Goal: Task Accomplishment & Management: Manage account settings

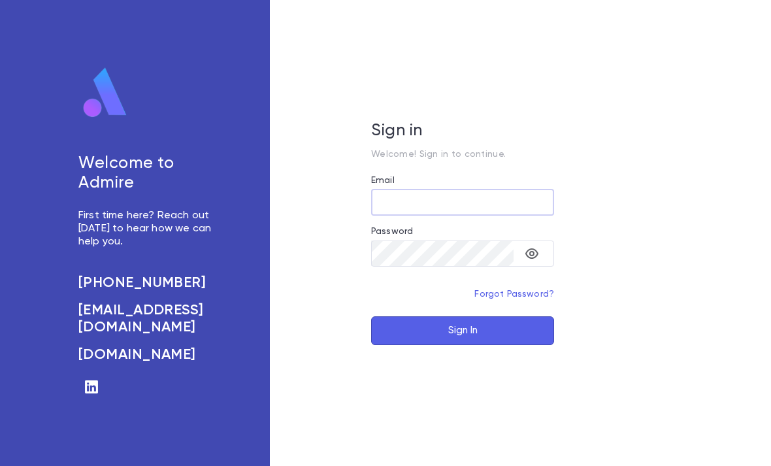
type input "**********"
click at [463, 345] on button "Sign In" at bounding box center [462, 330] width 183 height 29
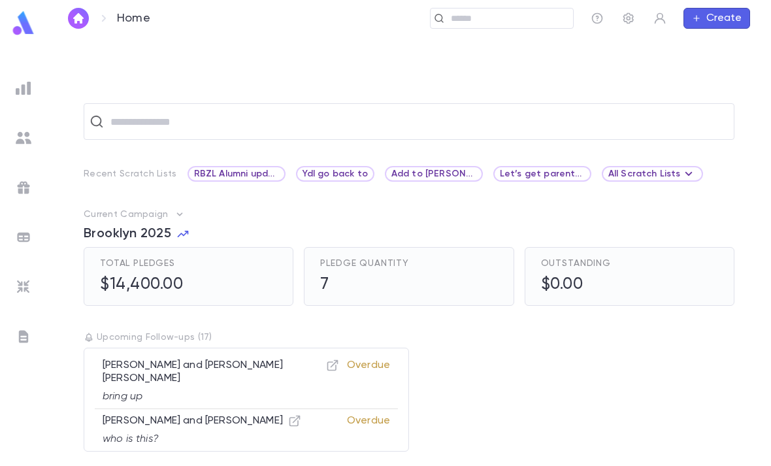
click at [484, 5] on div "Home ​ Create" at bounding box center [409, 18] width 724 height 37
click at [487, 22] on input "text" at bounding box center [507, 18] width 121 height 12
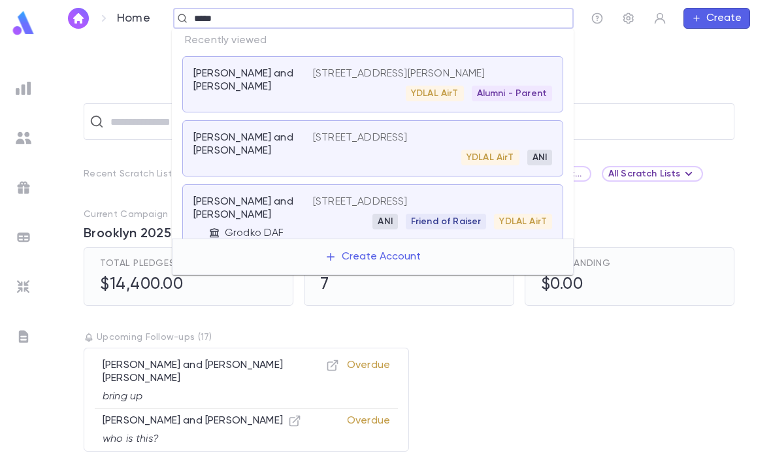
type input "******"
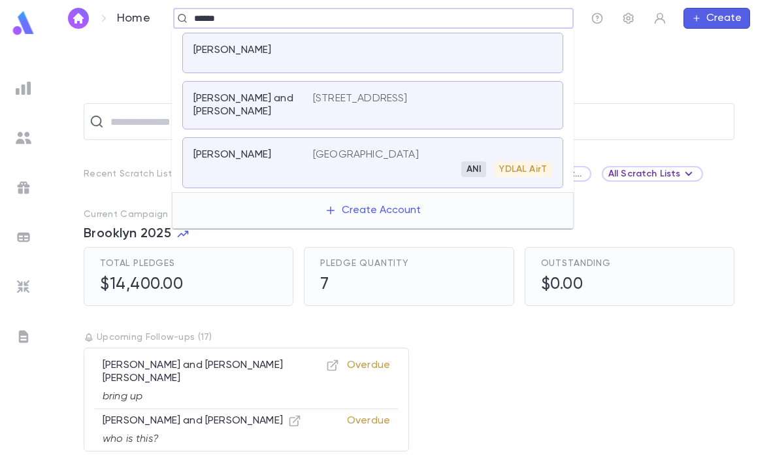
click at [386, 158] on div "Providence RI ANI YDLAL AirT" at bounding box center [432, 162] width 239 height 29
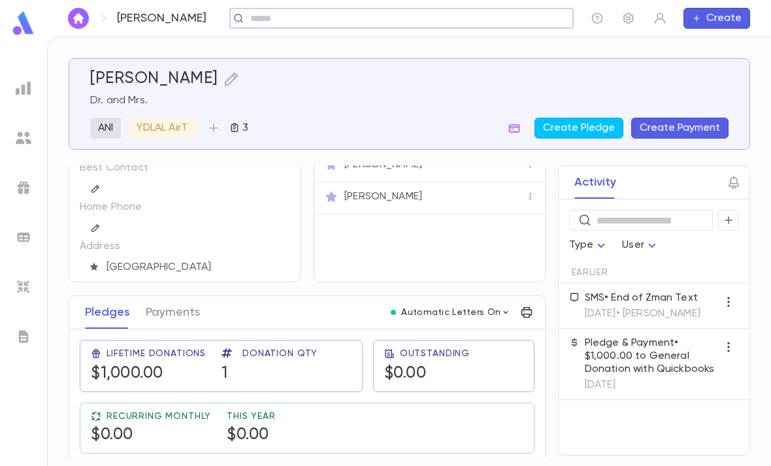
scroll to position [61, 0]
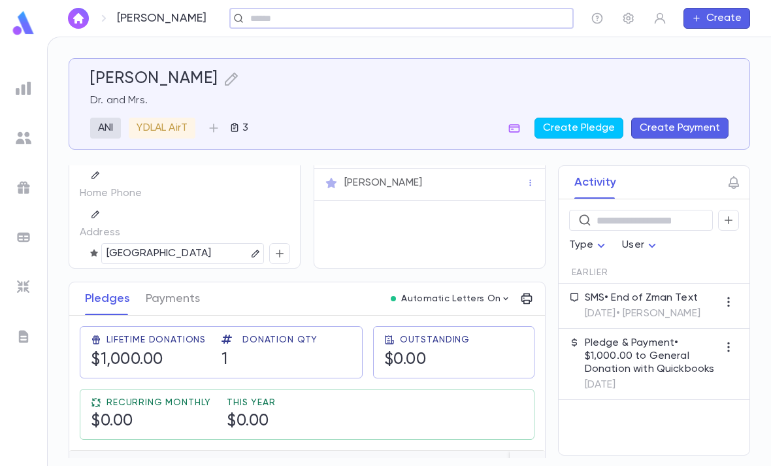
click at [249, 253] on button "button" at bounding box center [256, 254] width 16 height 16
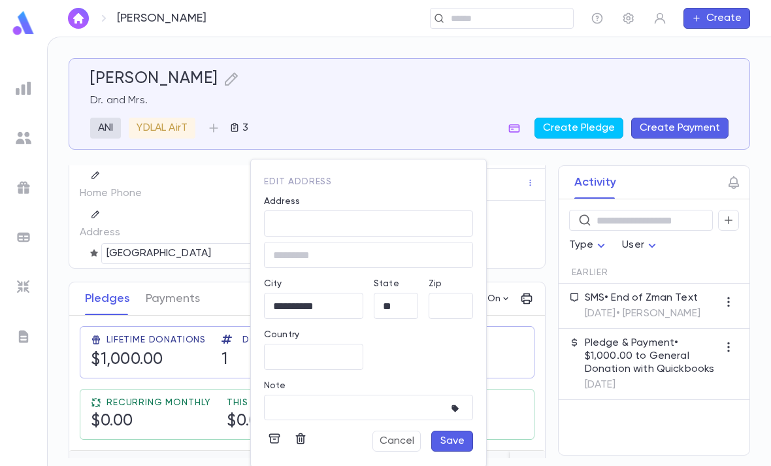
click at [269, 439] on icon "button" at bounding box center [274, 438] width 13 height 13
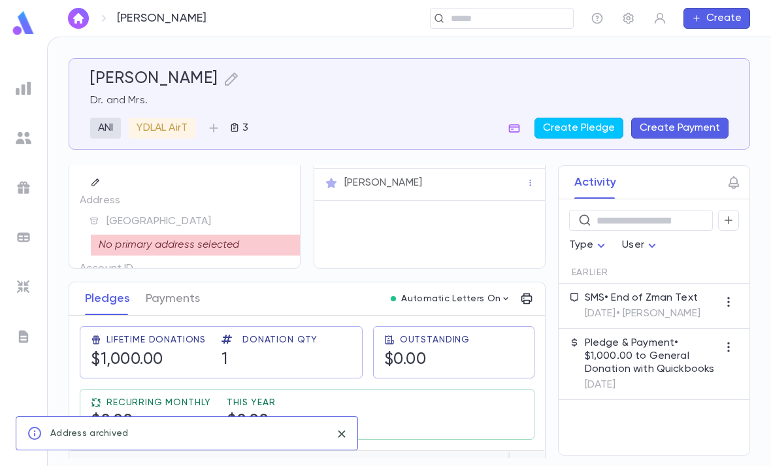
scroll to position [31, 0]
click at [128, 203] on p "Address" at bounding box center [117, 201] width 75 height 21
click at [253, 229] on div "Providence RI" at bounding box center [190, 222] width 199 height 20
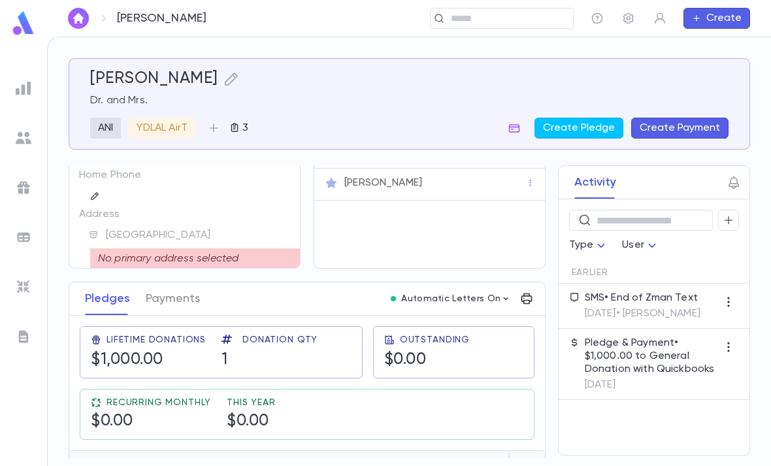
click at [222, 242] on div "Providence RI" at bounding box center [189, 235] width 199 height 20
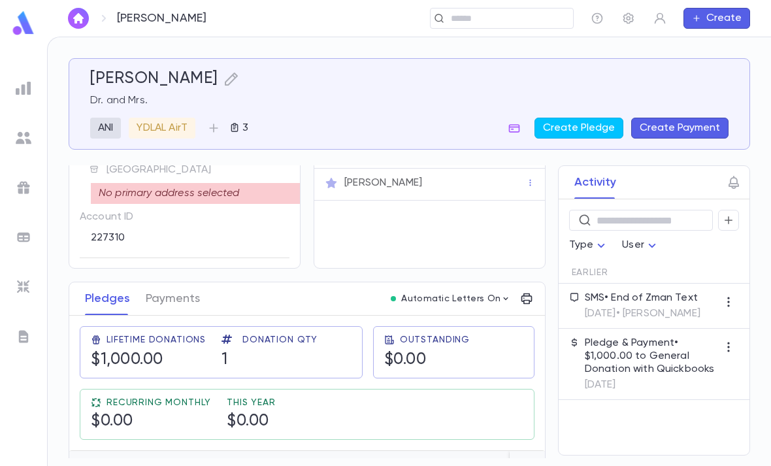
scroll to position [85, 0]
click at [240, 186] on div "No primary address selected" at bounding box center [196, 192] width 210 height 21
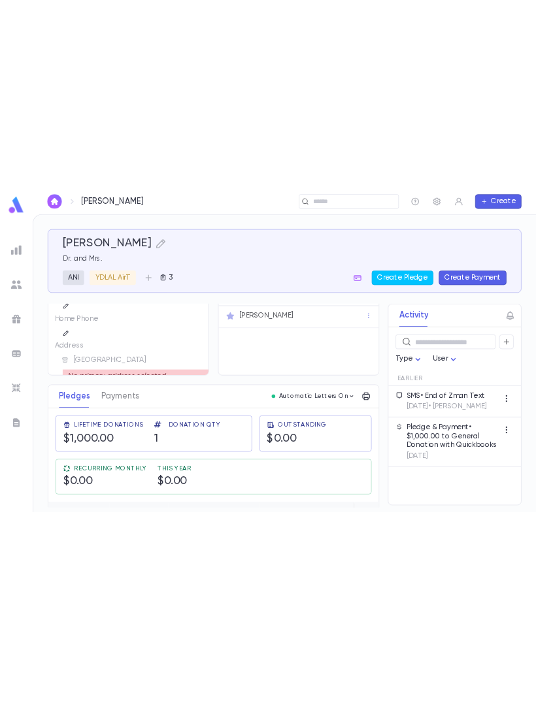
scroll to position [3, 1]
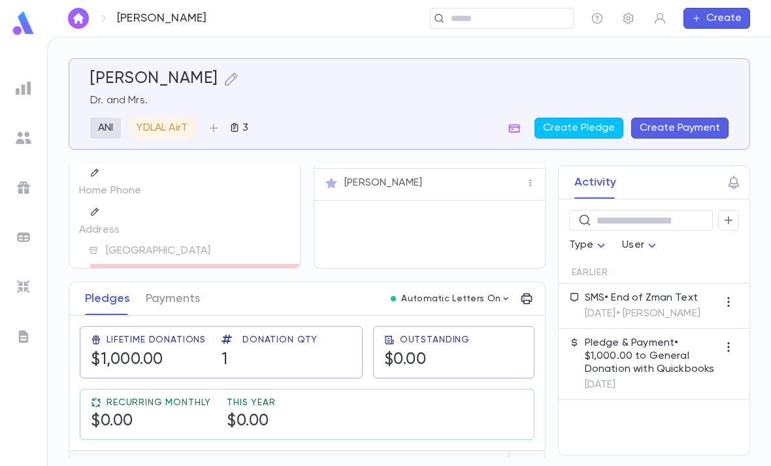
click at [111, 234] on p "Address" at bounding box center [116, 230] width 75 height 21
click at [95, 232] on p "Address" at bounding box center [116, 230] width 75 height 21
click at [95, 231] on p "Address" at bounding box center [116, 230] width 75 height 21
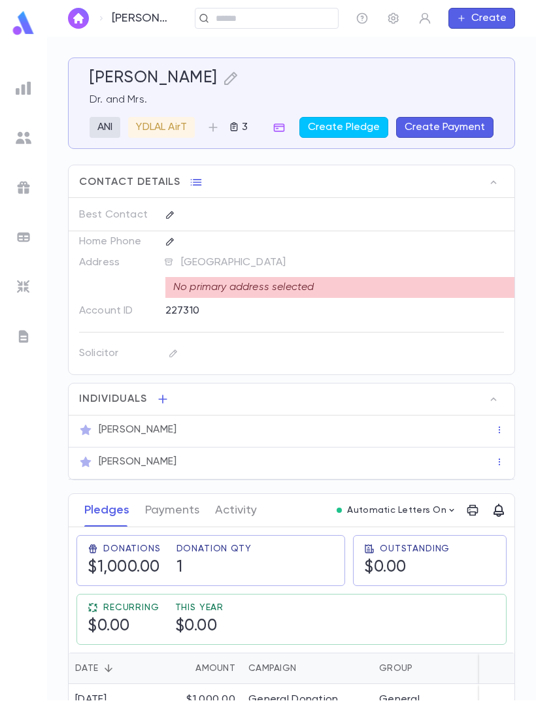
click at [186, 183] on button "button" at bounding box center [196, 182] width 21 height 21
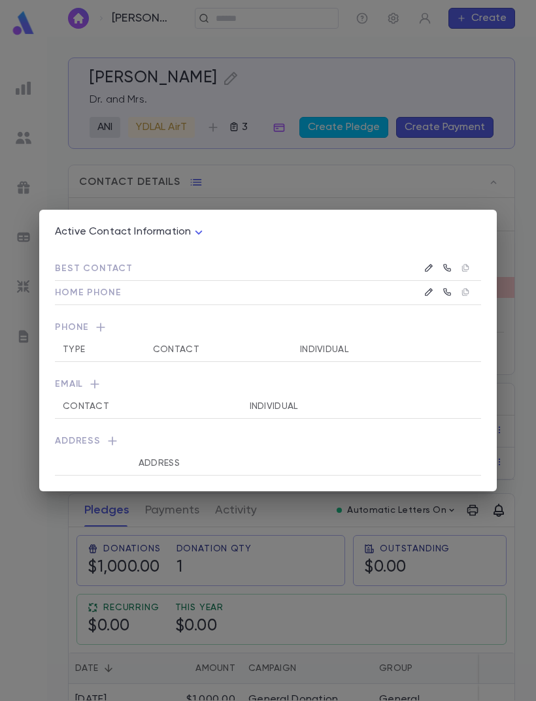
click at [109, 437] on icon "button" at bounding box center [112, 441] width 13 height 13
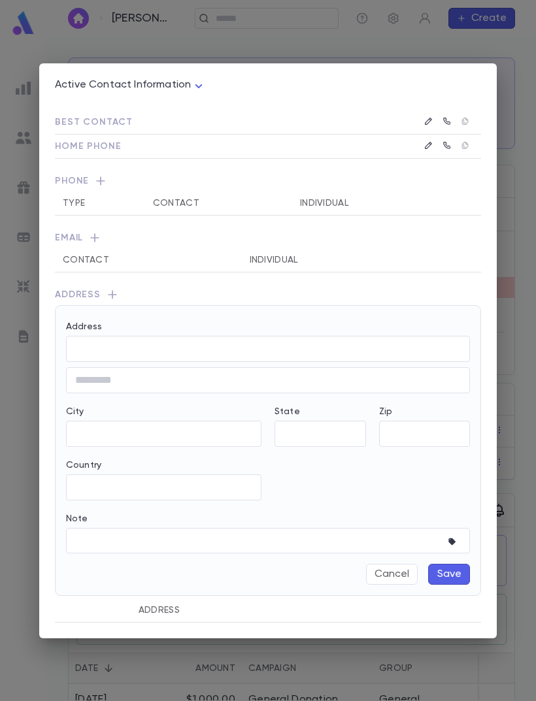
click at [176, 345] on input "Address" at bounding box center [268, 348] width 404 height 15
paste input "**********"
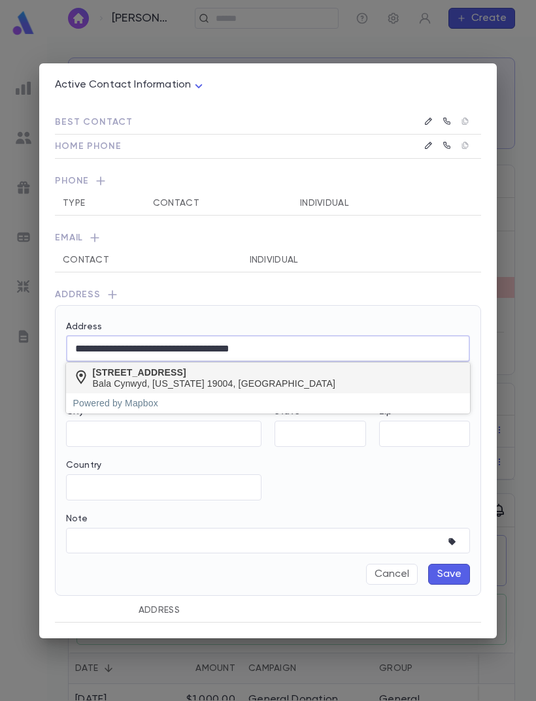
click at [280, 373] on div "105 Birch Avenue" at bounding box center [214, 372] width 243 height 11
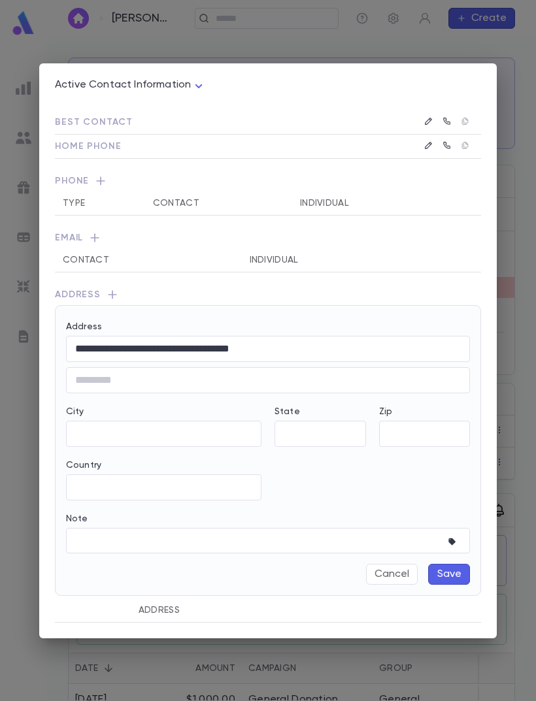
type input "**********"
type input "**"
type input "**********"
type input "*****"
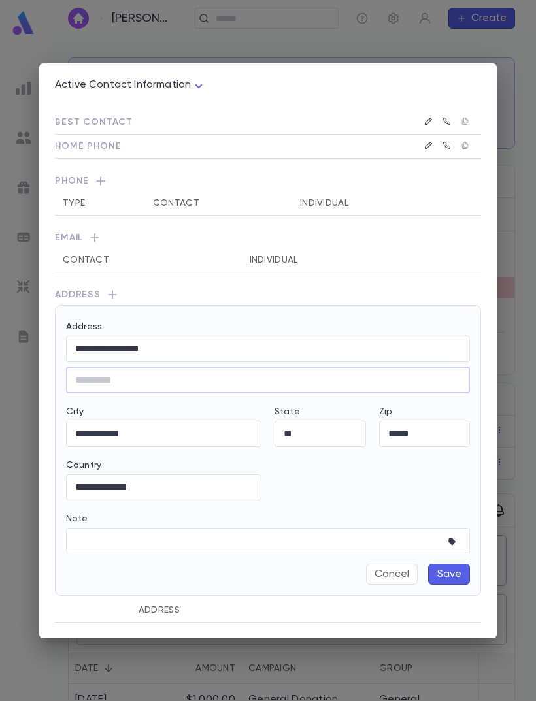
click at [182, 465] on textarea "Note" at bounding box center [258, 540] width 366 height 25
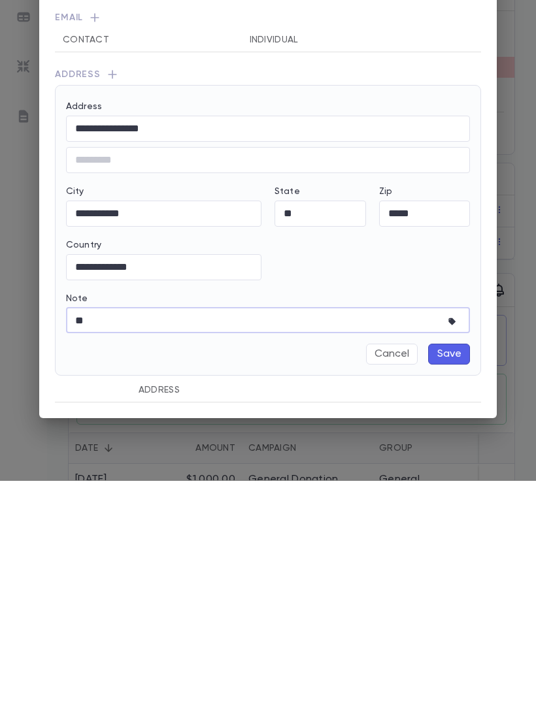
type textarea "**"
click at [454, 465] on icon "button" at bounding box center [454, 542] width 13 height 13
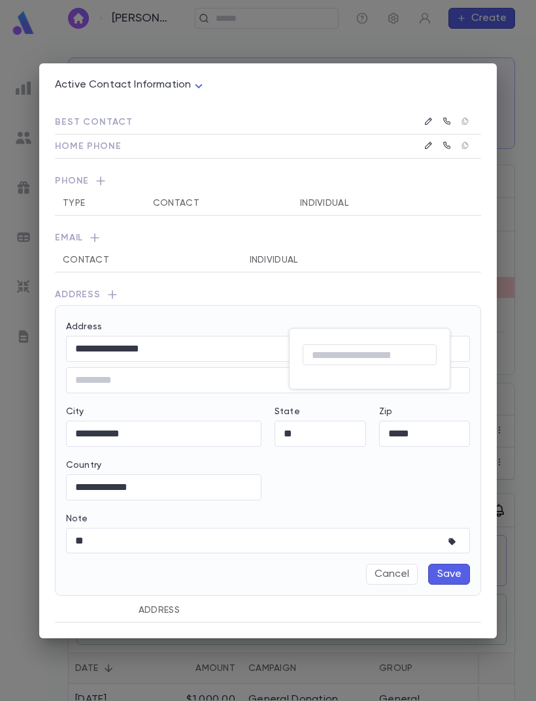
click at [445, 465] on div at bounding box center [268, 350] width 536 height 701
click at [452, 465] on icon "button" at bounding box center [451, 541] width 7 height 7
click at [352, 465] on input "text" at bounding box center [370, 575] width 134 height 15
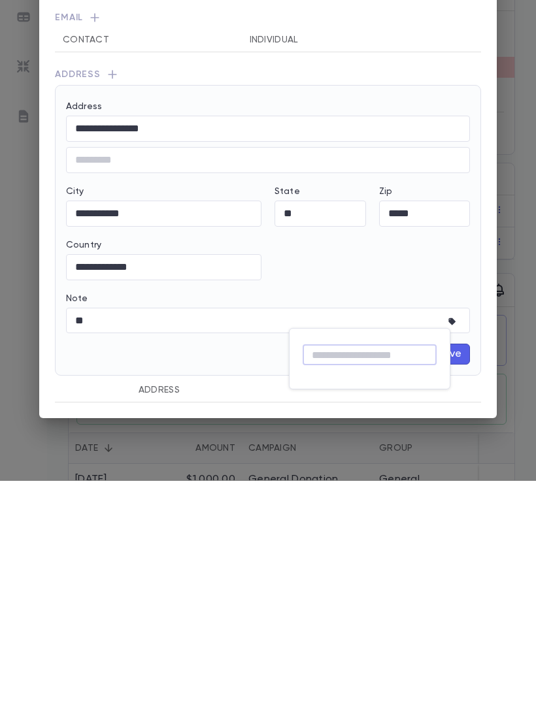
type input "*"
click at [188, 316] on div at bounding box center [268, 350] width 536 height 701
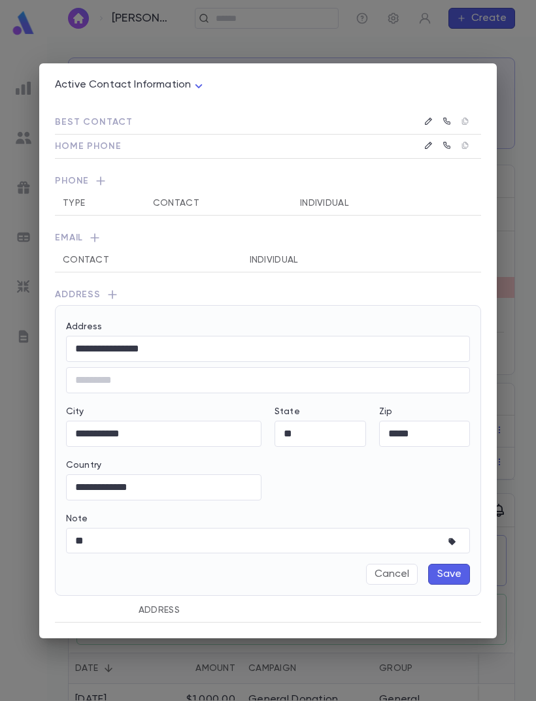
click at [177, 465] on textarea "**" at bounding box center [258, 540] width 366 height 25
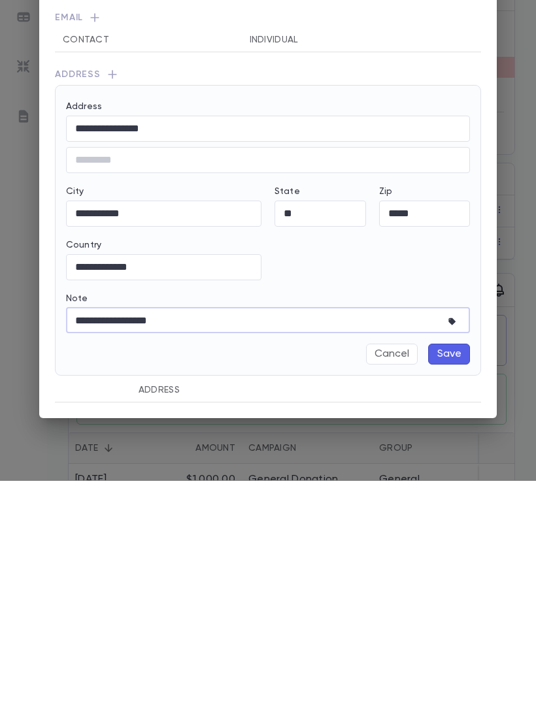
type textarea "**********"
click at [450, 465] on button "Save" at bounding box center [449, 574] width 42 height 21
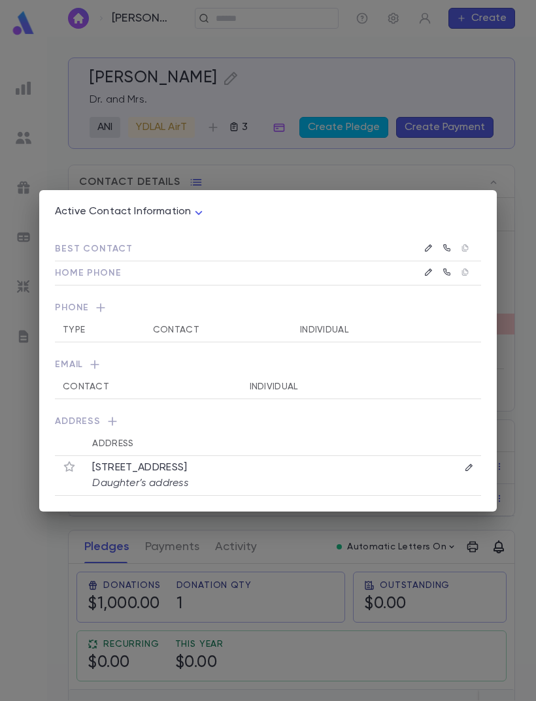
click at [116, 418] on icon "button" at bounding box center [112, 421] width 13 height 13
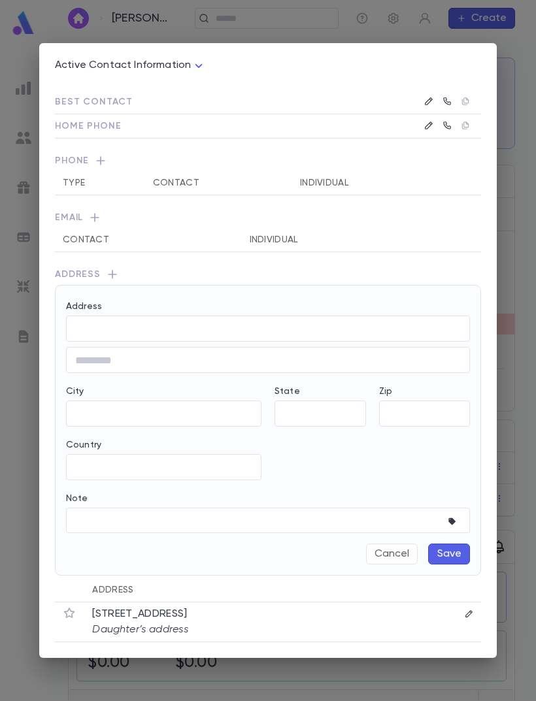
click at [161, 322] on input "Address" at bounding box center [268, 329] width 404 height 15
paste input "**********"
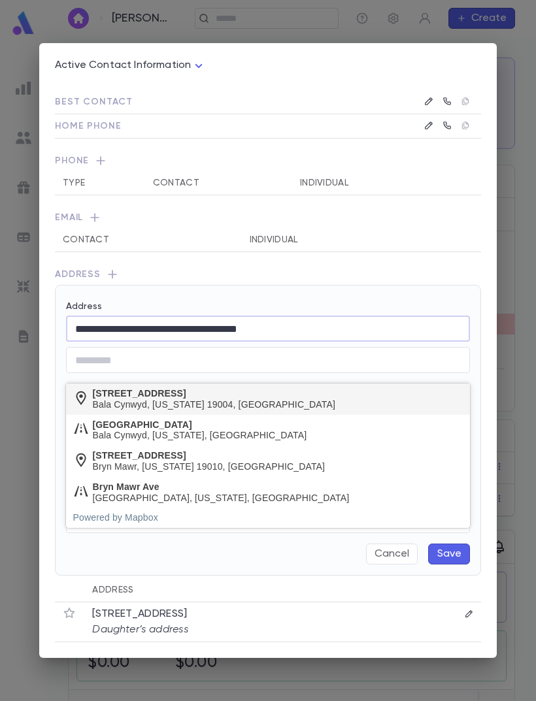
click at [217, 388] on div "208 Bryn Mawr Avenue" at bounding box center [214, 393] width 243 height 11
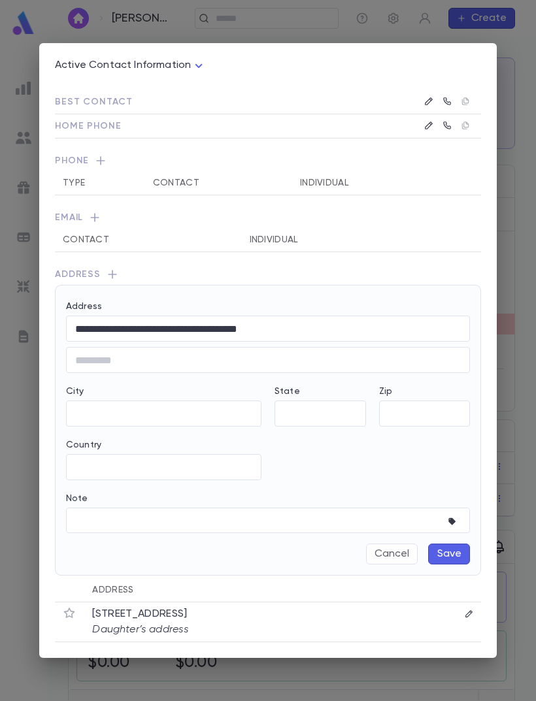
type input "**********"
type input "**"
type input "**********"
type input "*****"
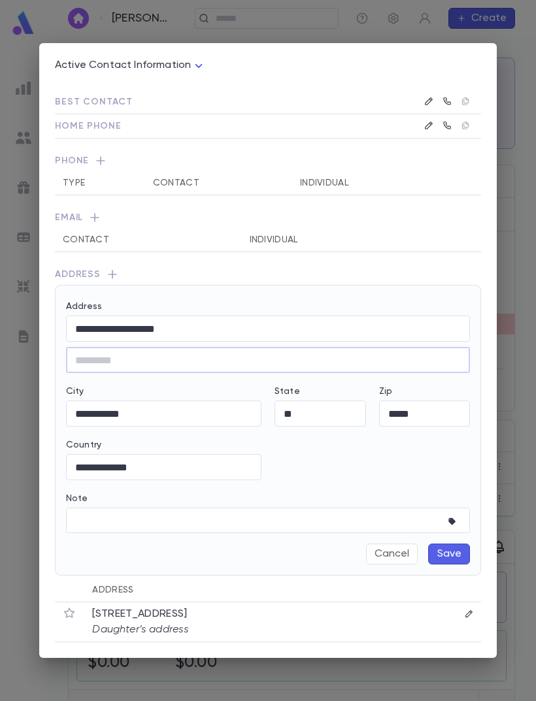
click at [242, 465] on textarea "Note" at bounding box center [258, 520] width 366 height 25
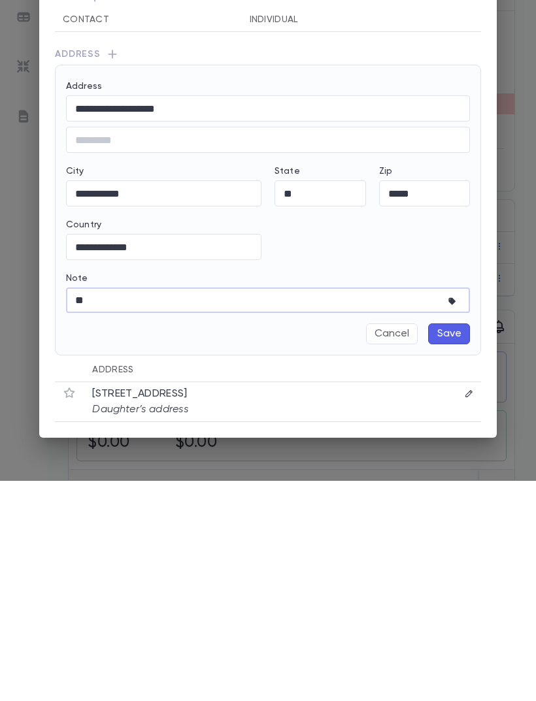
type textarea "*"
type textarea "**********"
click at [378, 280] on div "**********" at bounding box center [257, 406] width 425 height 253
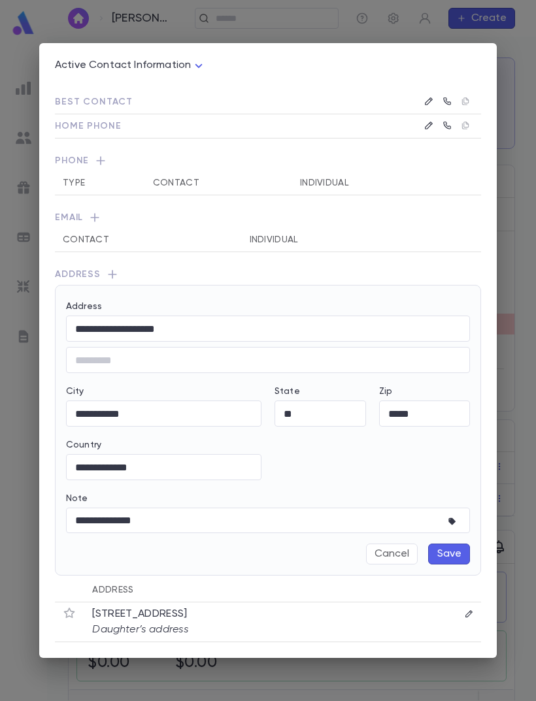
click at [452, 465] on button "Save" at bounding box center [449, 554] width 42 height 21
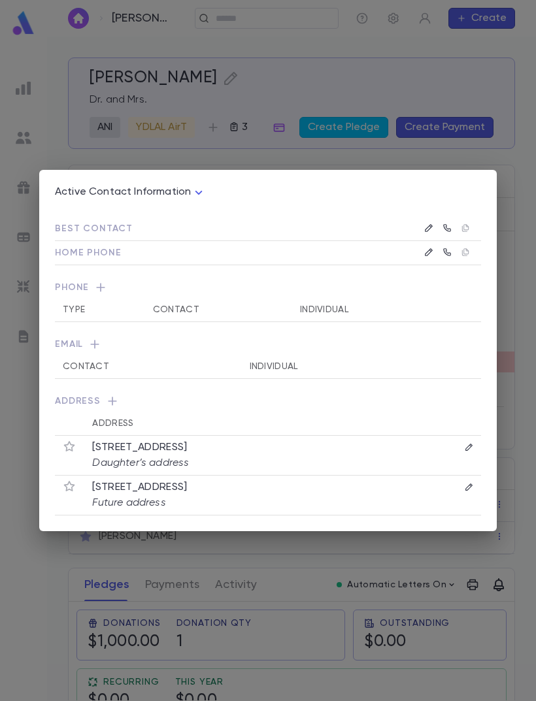
click at [67, 449] on icon "button" at bounding box center [69, 446] width 11 height 10
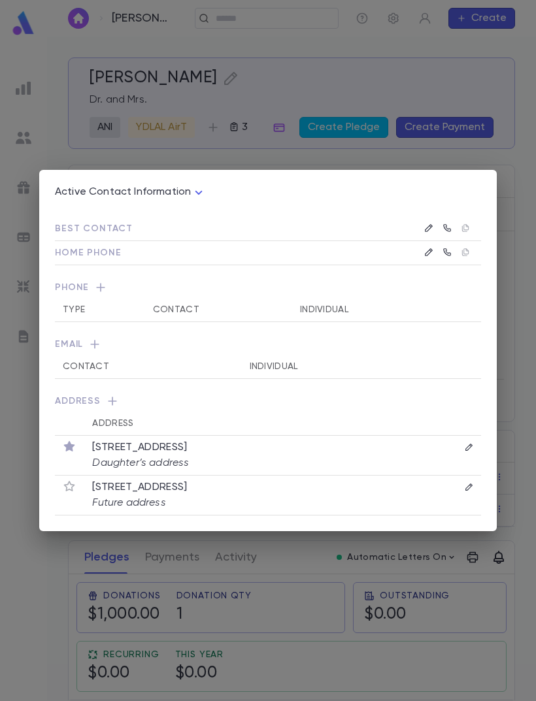
click at [472, 446] on icon "button" at bounding box center [468, 447] width 7 height 7
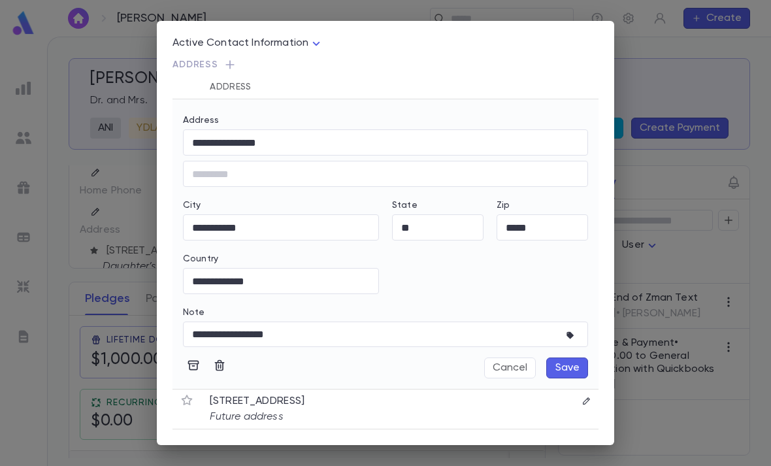
scroll to position [187, 0]
click at [510, 372] on button "Cancel" at bounding box center [510, 368] width 52 height 21
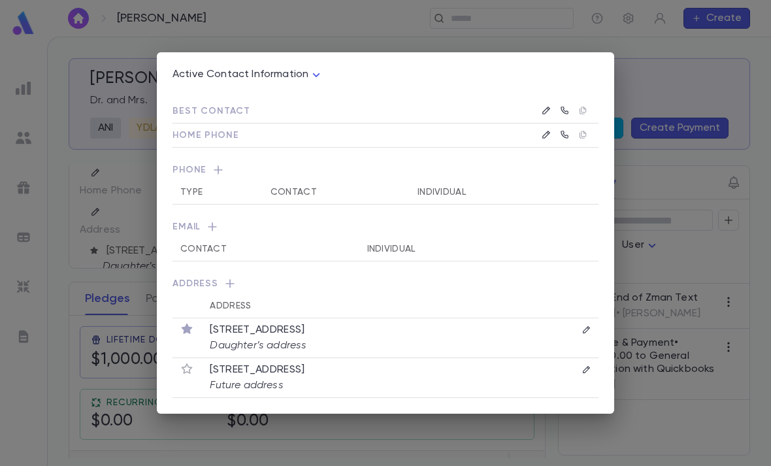
scroll to position [0, 0]
click at [659, 137] on div "Active Contact Information **** Best Contact Home Phone Phone Type Contact Indi…" at bounding box center [385, 233] width 771 height 466
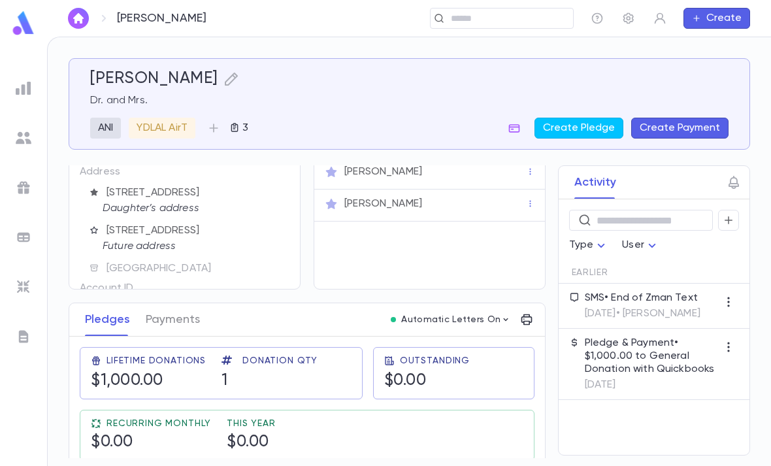
scroll to position [88, 0]
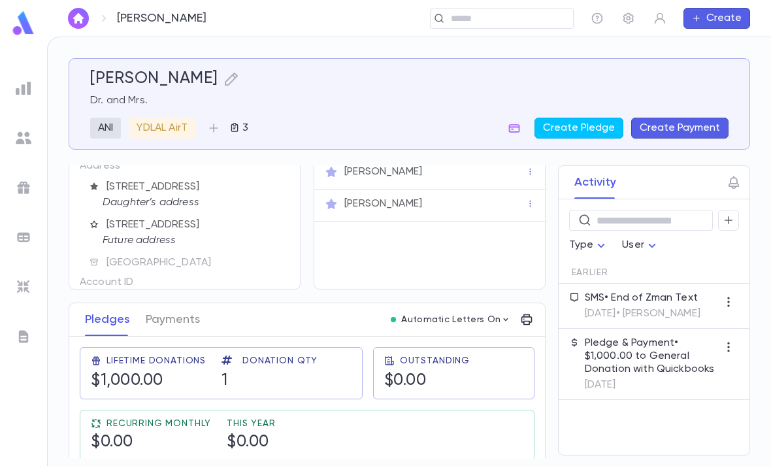
click at [19, 20] on img at bounding box center [23, 22] width 26 height 25
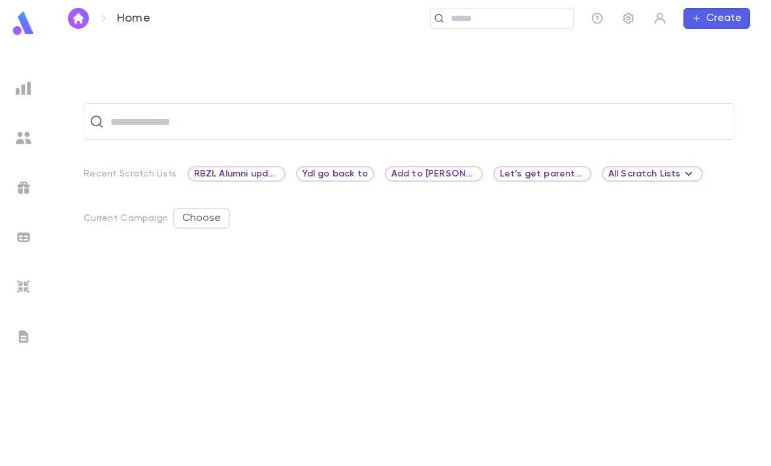
scroll to position [41, 0]
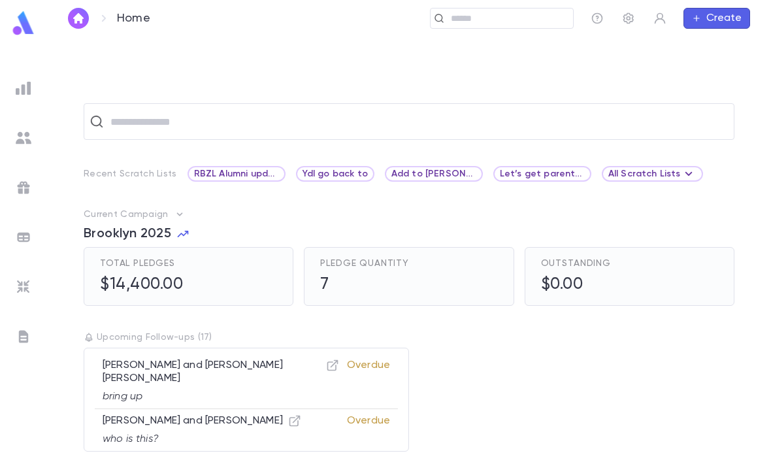
click at [259, 169] on span "RBZL Alumni update" at bounding box center [236, 174] width 95 height 10
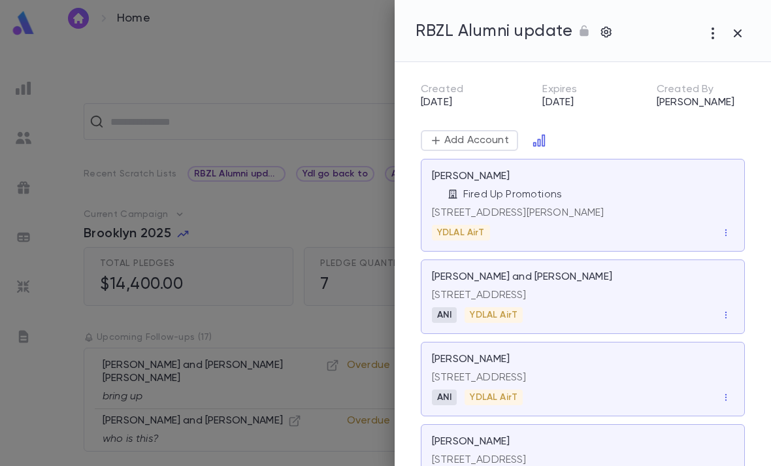
click at [727, 237] on icon "button" at bounding box center [726, 232] width 9 height 9
click at [733, 254] on li "Remove" at bounding box center [733, 255] width 61 height 21
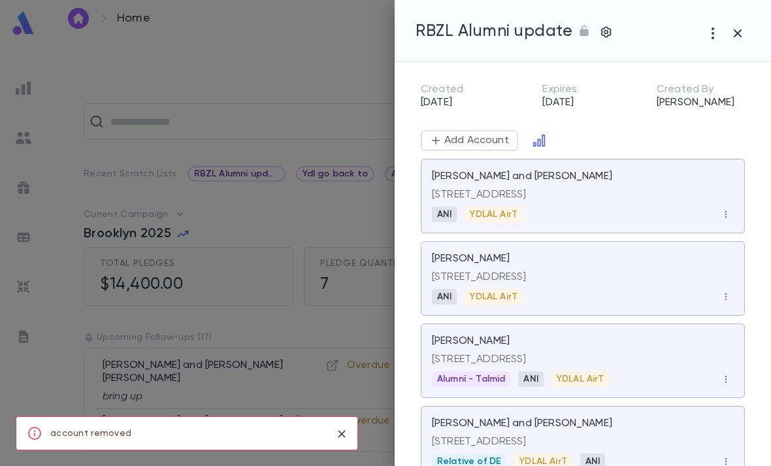
click at [729, 216] on icon "button" at bounding box center [726, 214] width 9 height 9
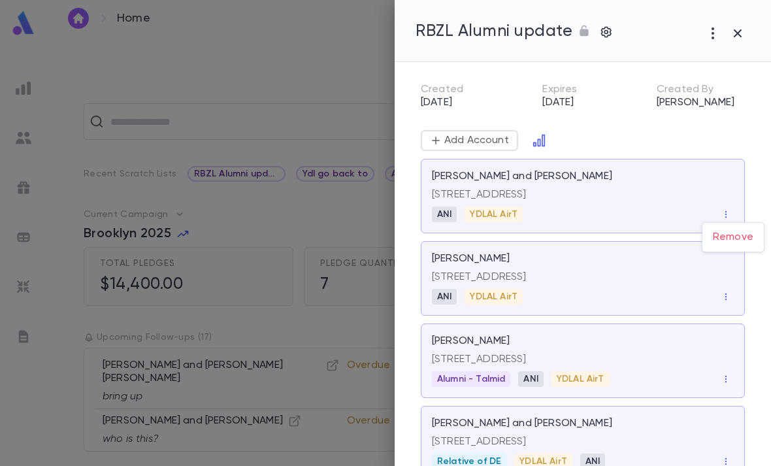
click at [739, 237] on li "Remove" at bounding box center [733, 237] width 61 height 21
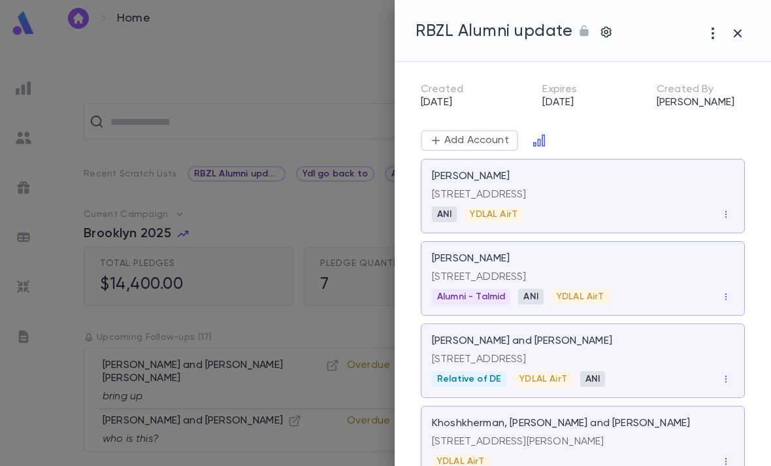
click at [727, 216] on icon "button" at bounding box center [726, 214] width 9 height 9
click at [735, 235] on li "Remove" at bounding box center [733, 237] width 61 height 21
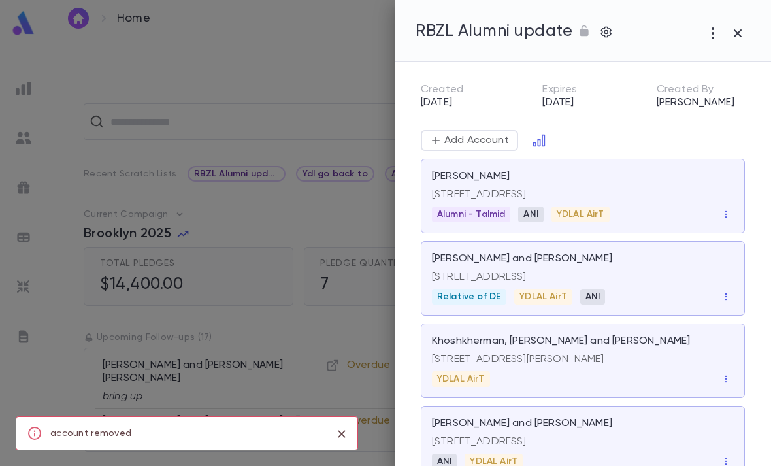
click at [729, 216] on icon "button" at bounding box center [726, 214] width 9 height 9
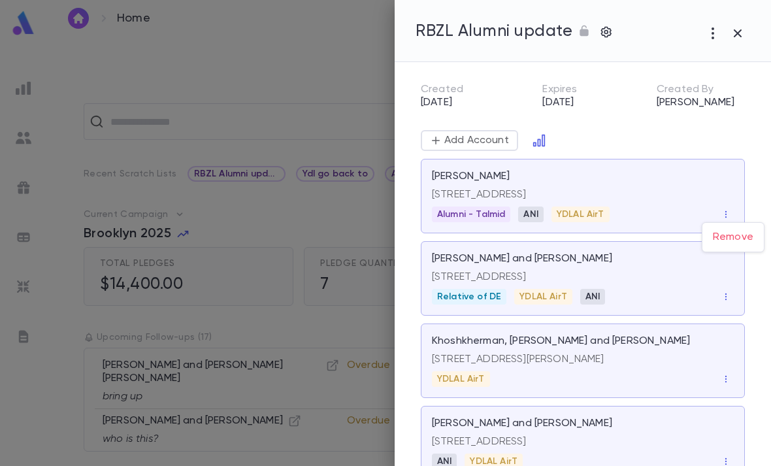
click at [740, 233] on li "Remove" at bounding box center [733, 237] width 61 height 21
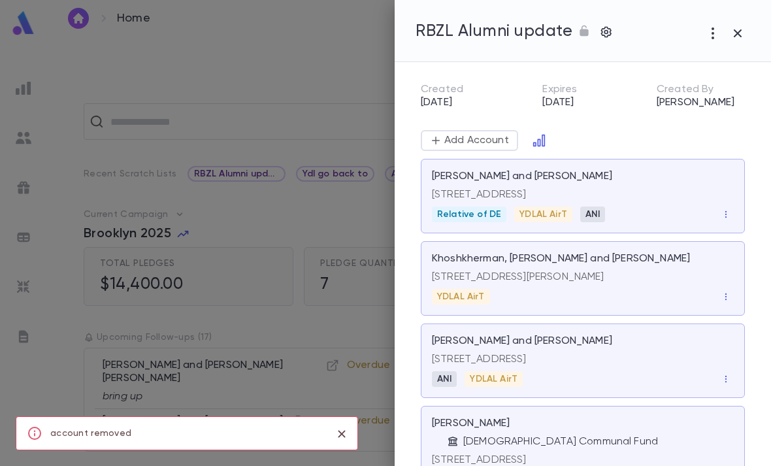
click at [725, 214] on icon "button" at bounding box center [726, 214] width 9 height 9
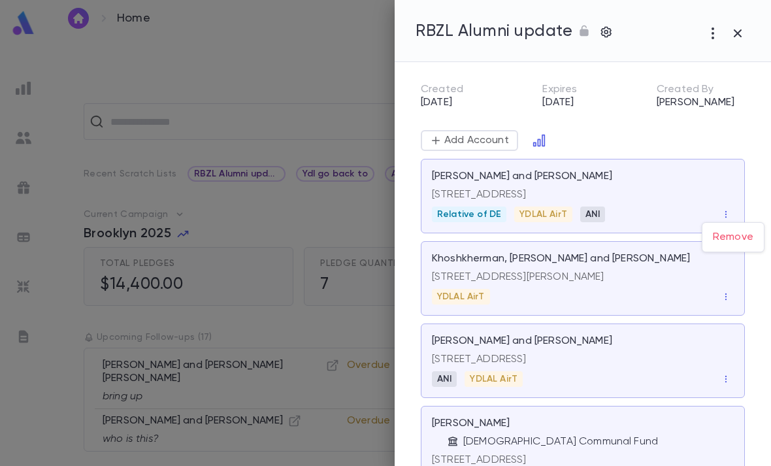
click at [740, 233] on li "Remove" at bounding box center [733, 237] width 61 height 21
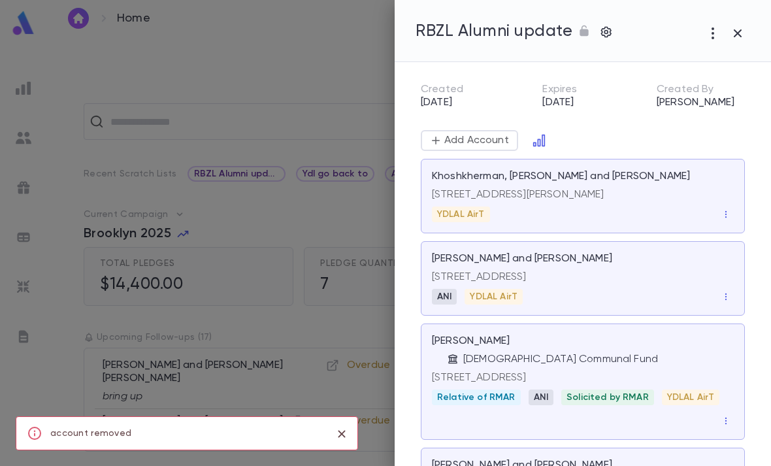
click at [724, 216] on icon "button" at bounding box center [726, 214] width 9 height 9
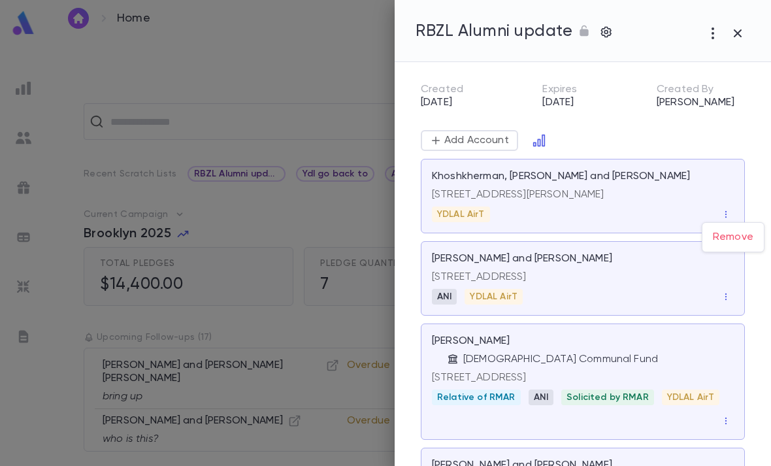
click at [737, 239] on li "Remove" at bounding box center [733, 237] width 61 height 21
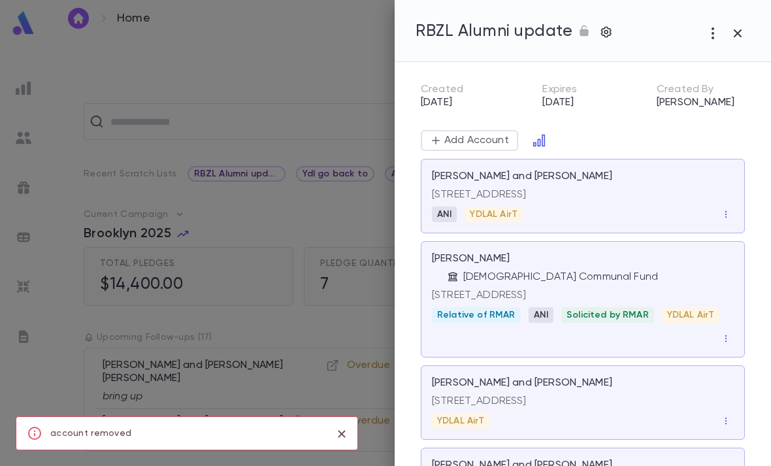
click at [722, 216] on icon "button" at bounding box center [726, 214] width 9 height 9
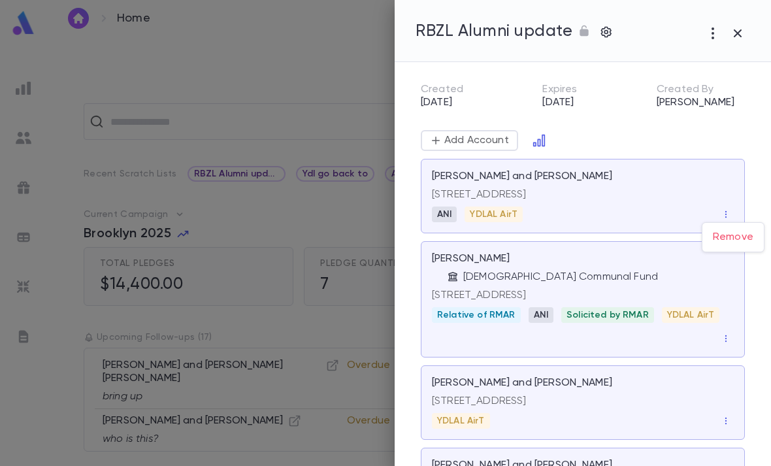
click at [733, 236] on li "Remove" at bounding box center [733, 237] width 61 height 21
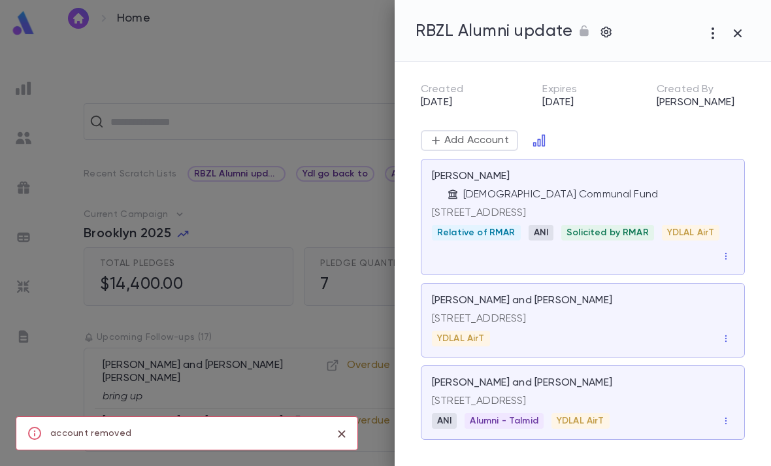
click at [728, 252] on icon "button" at bounding box center [726, 256] width 9 height 9
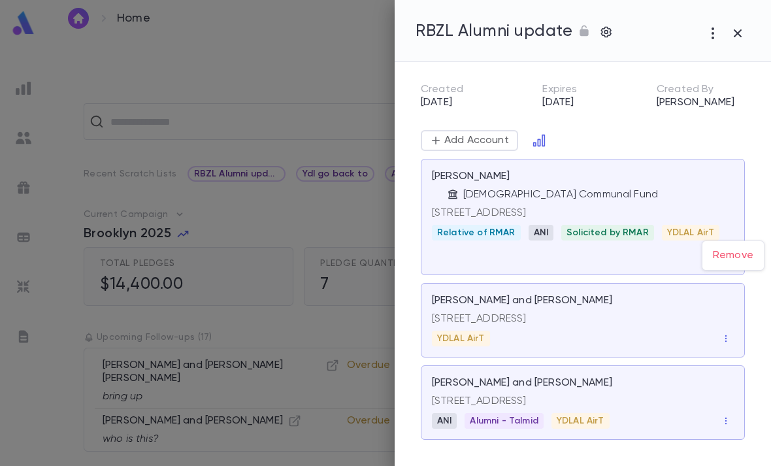
click at [736, 252] on li "Remove" at bounding box center [733, 255] width 61 height 21
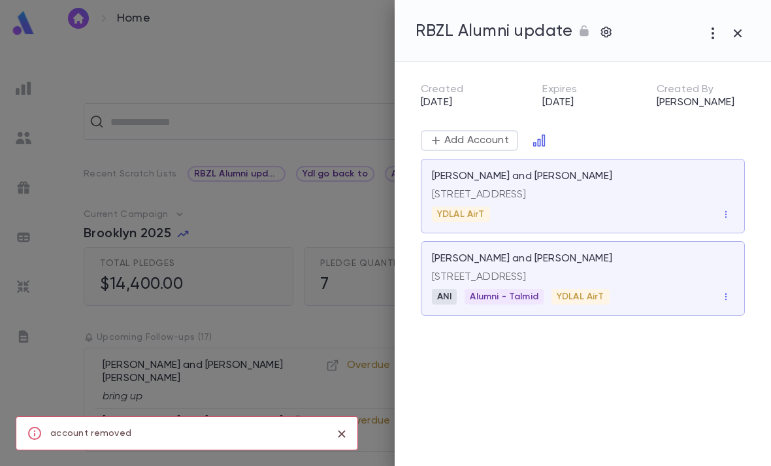
click at [724, 215] on icon "button" at bounding box center [726, 214] width 9 height 9
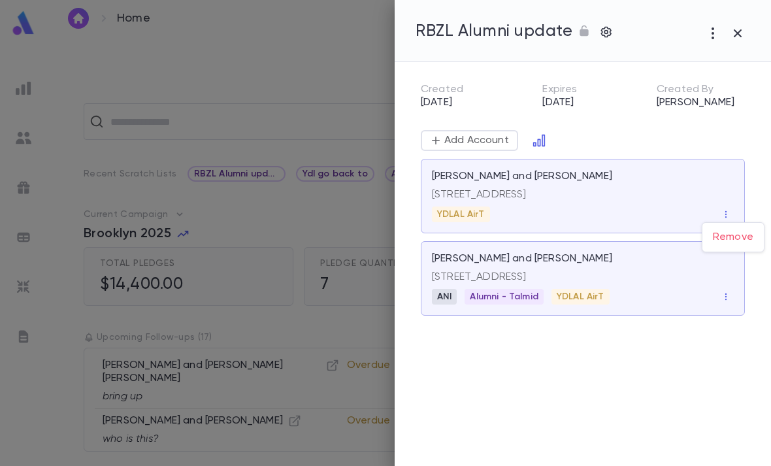
click at [743, 238] on li "Remove" at bounding box center [733, 237] width 61 height 21
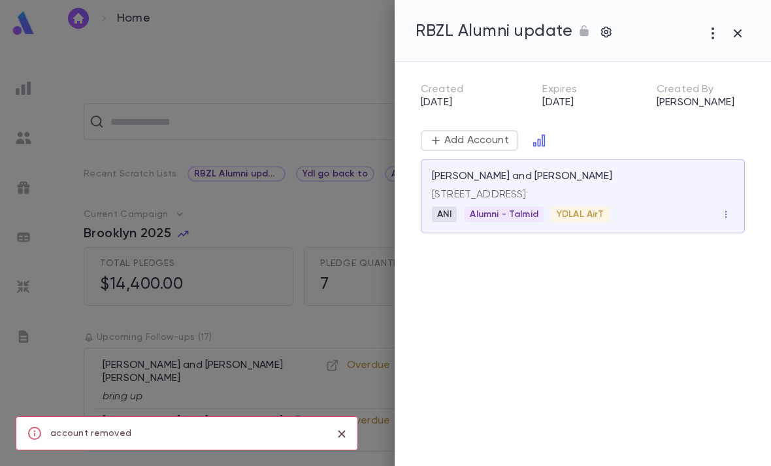
click at [729, 219] on icon "button" at bounding box center [726, 214] width 9 height 9
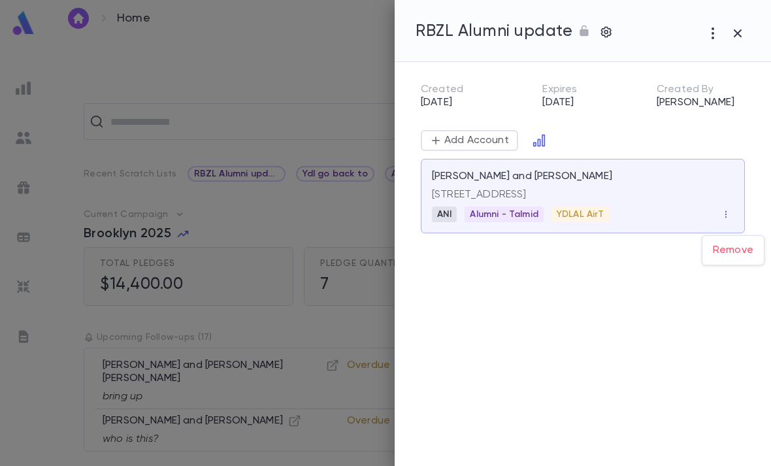
click at [729, 255] on li "Remove" at bounding box center [733, 250] width 61 height 21
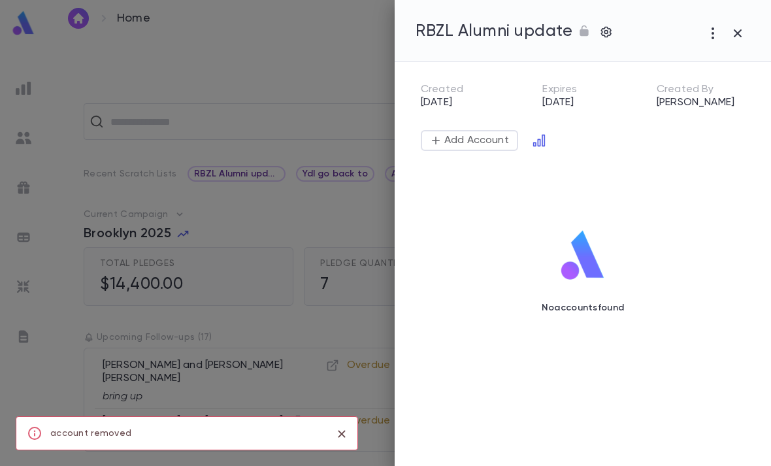
click at [738, 39] on icon "button" at bounding box center [738, 33] width 16 height 16
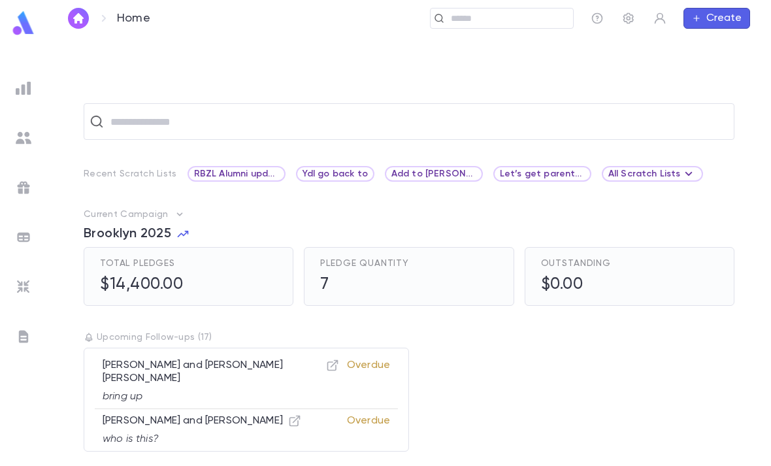
click at [12, 19] on img at bounding box center [23, 22] width 26 height 25
click at [226, 169] on span "RBZL Alumni update" at bounding box center [236, 174] width 95 height 10
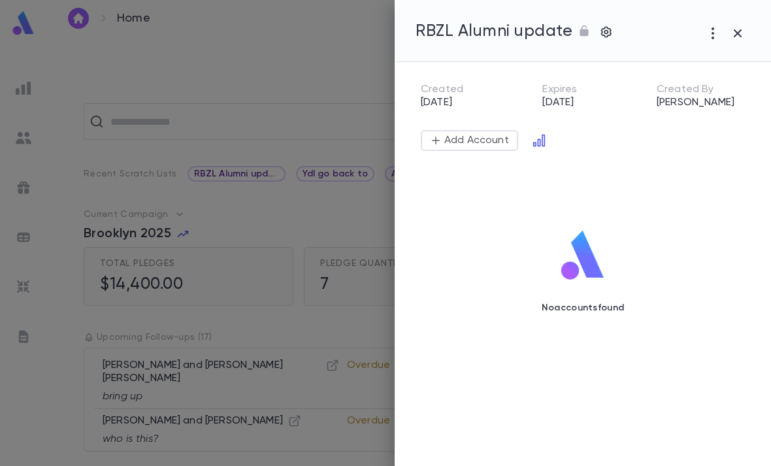
click at [74, 227] on div at bounding box center [385, 233] width 771 height 466
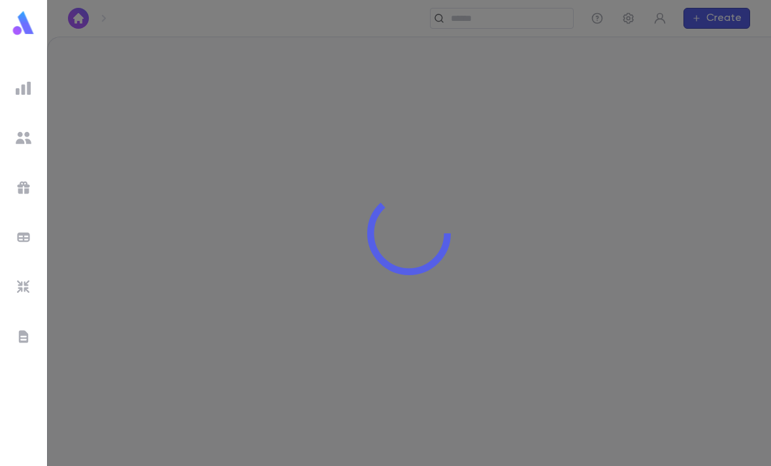
scroll to position [42, 0]
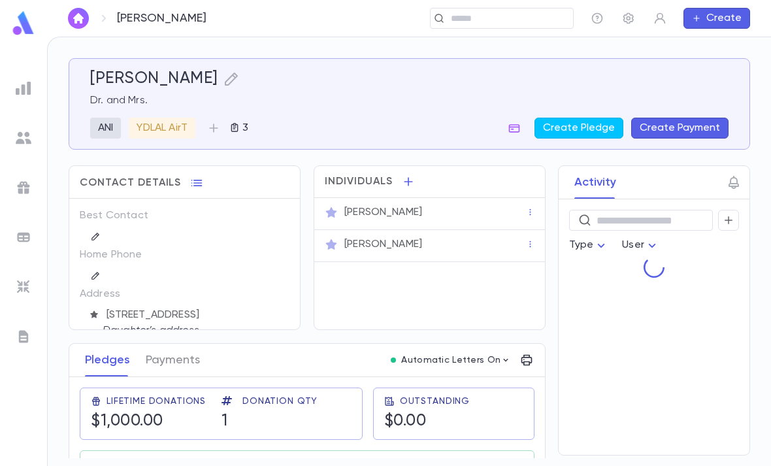
click at [254, 118] on button "3" at bounding box center [238, 128] width 29 height 21
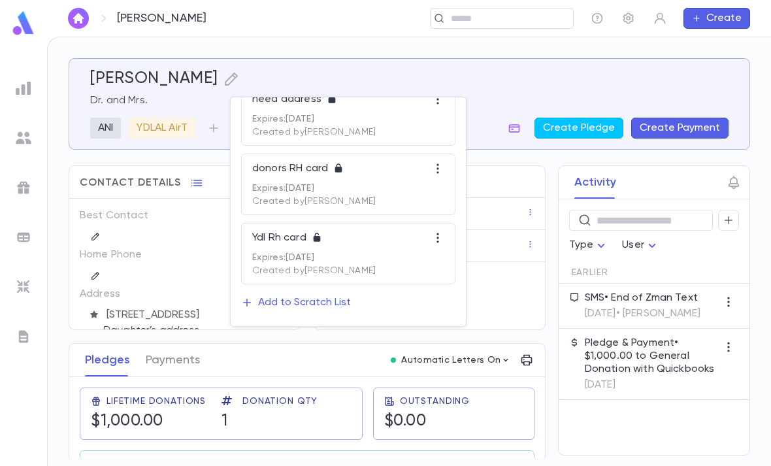
scroll to position [50, 0]
click at [290, 305] on div "Add to Scratch List" at bounding box center [304, 302] width 93 height 13
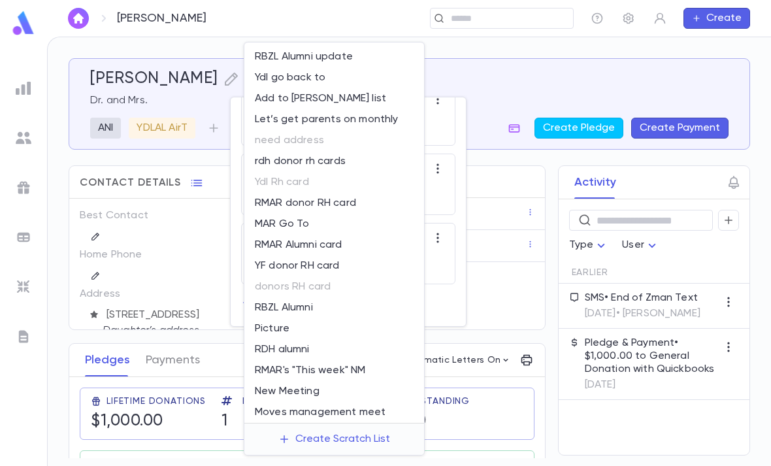
click at [277, 54] on li "RBZL Alumni update" at bounding box center [334, 56] width 180 height 21
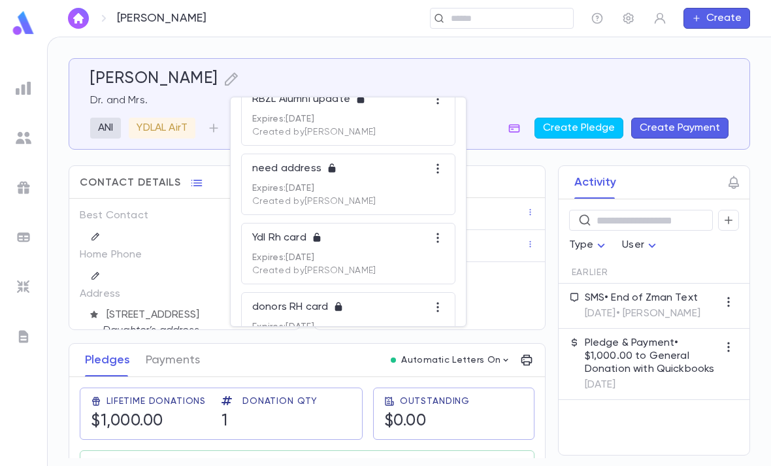
click at [280, 179] on div "need address" at bounding box center [348, 172] width 192 height 21
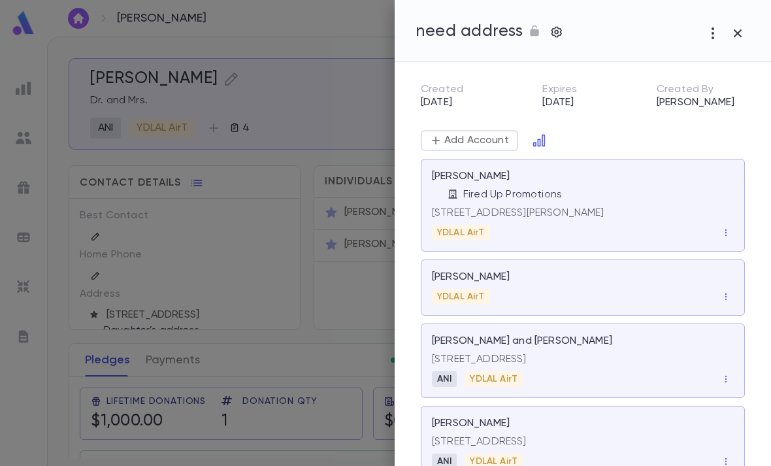
click at [724, 233] on icon "button" at bounding box center [726, 232] width 9 height 9
click at [738, 251] on li "Remove" at bounding box center [733, 255] width 61 height 21
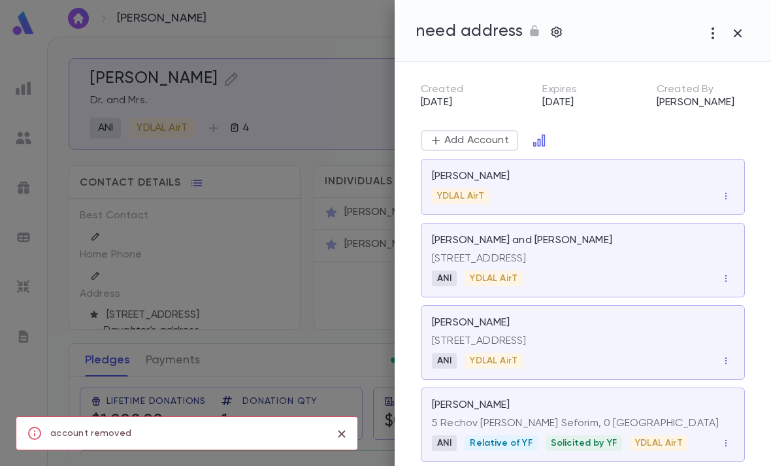
click at [724, 278] on icon "button" at bounding box center [726, 278] width 9 height 9
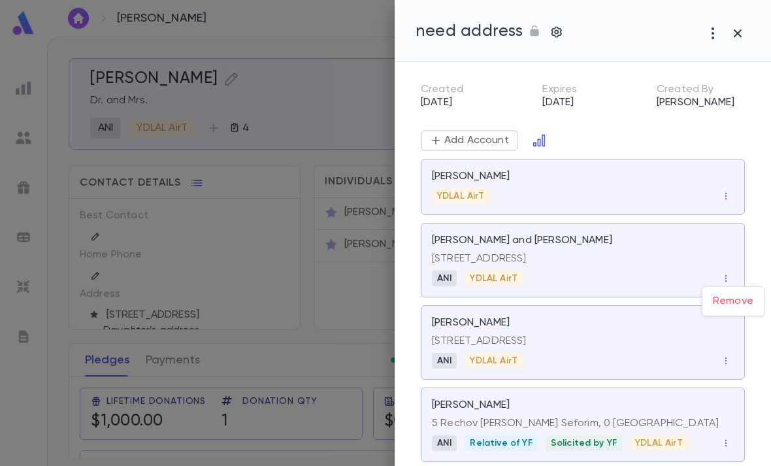
click at [728, 302] on li "Remove" at bounding box center [733, 301] width 61 height 21
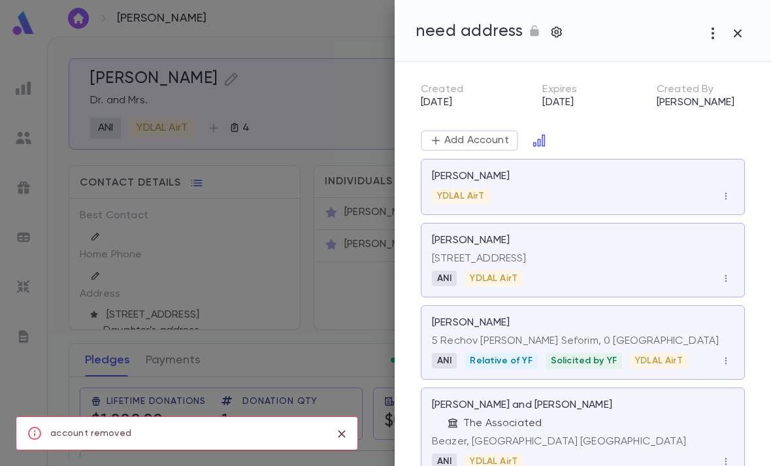
click at [724, 280] on icon "button" at bounding box center [726, 278] width 9 height 9
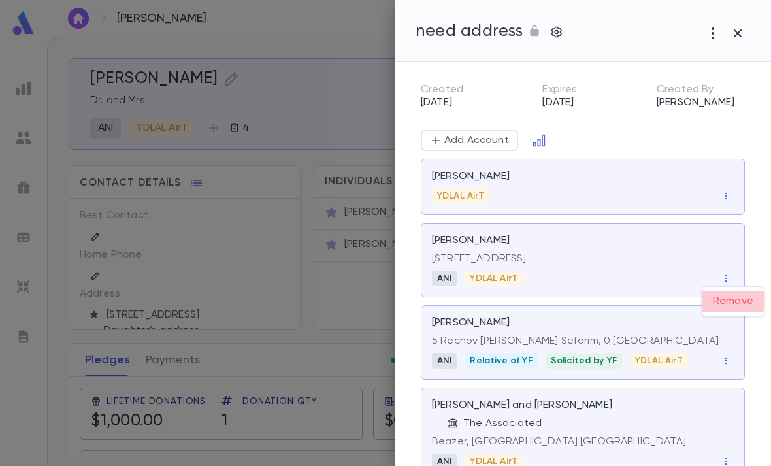
click at [732, 301] on li "Remove" at bounding box center [733, 301] width 61 height 21
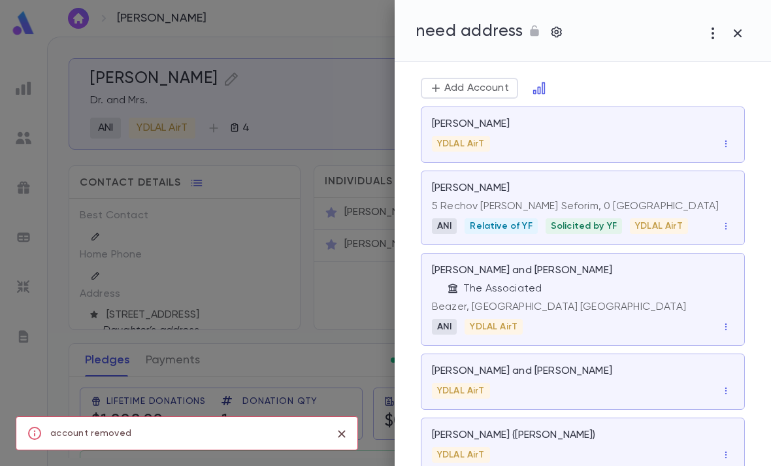
scroll to position [54, 0]
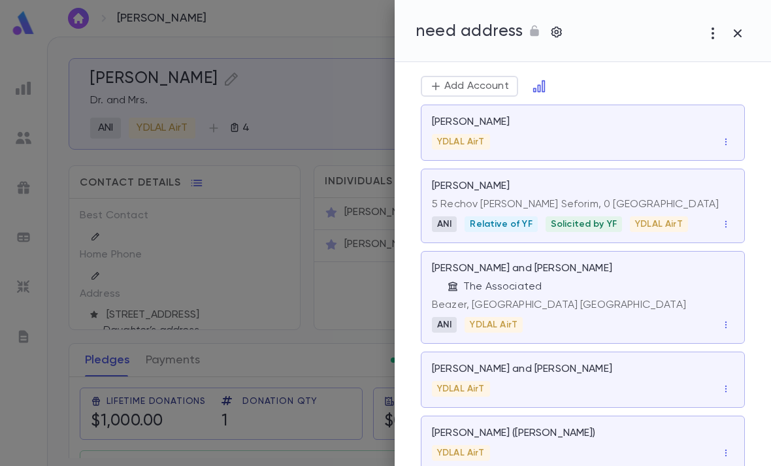
click at [701, 196] on div "5 Rechov Mendele Mocher Seforim, 0 Jerusalem" at bounding box center [583, 202] width 302 height 18
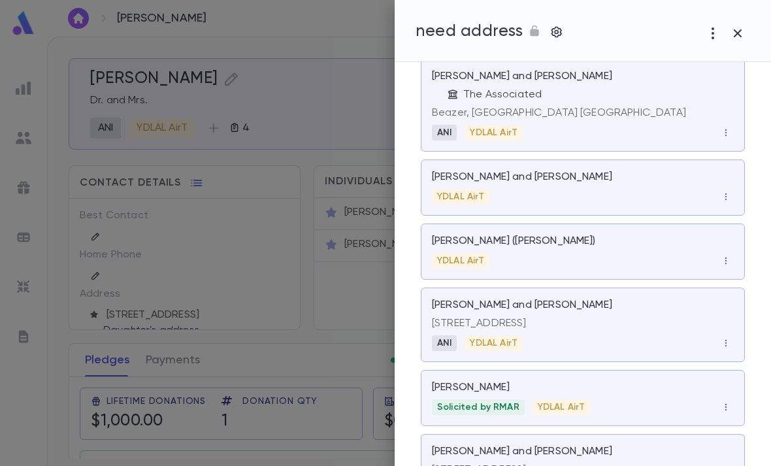
scroll to position [247, 0]
click at [729, 344] on icon "button" at bounding box center [726, 342] width 9 height 9
click at [730, 364] on li "Remove" at bounding box center [733, 365] width 61 height 21
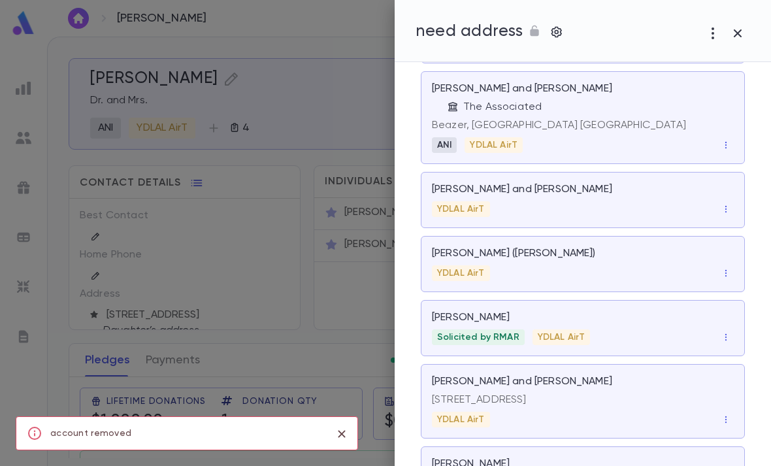
click at [718, 412] on button "button" at bounding box center [726, 420] width 16 height 16
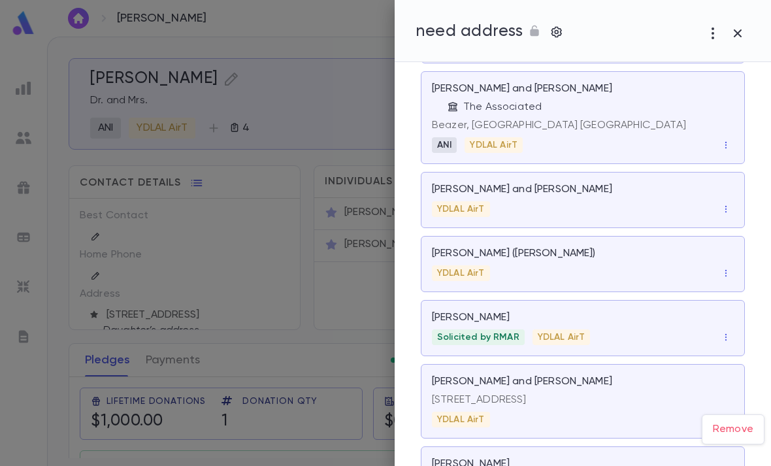
click at [723, 429] on li "Remove" at bounding box center [733, 429] width 61 height 21
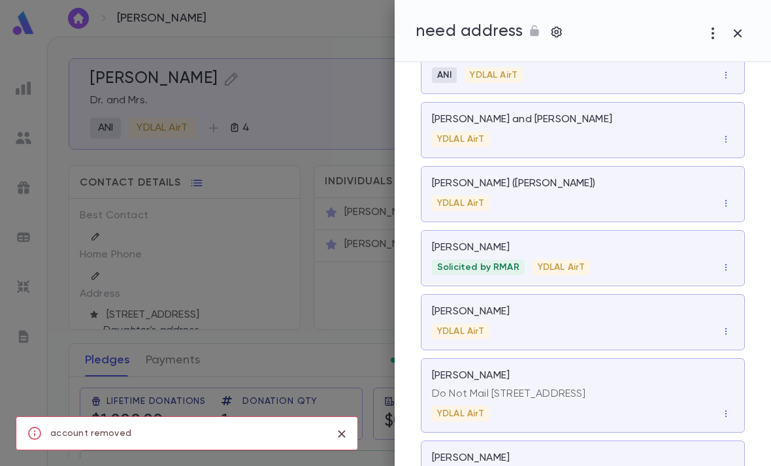
scroll to position [323, 0]
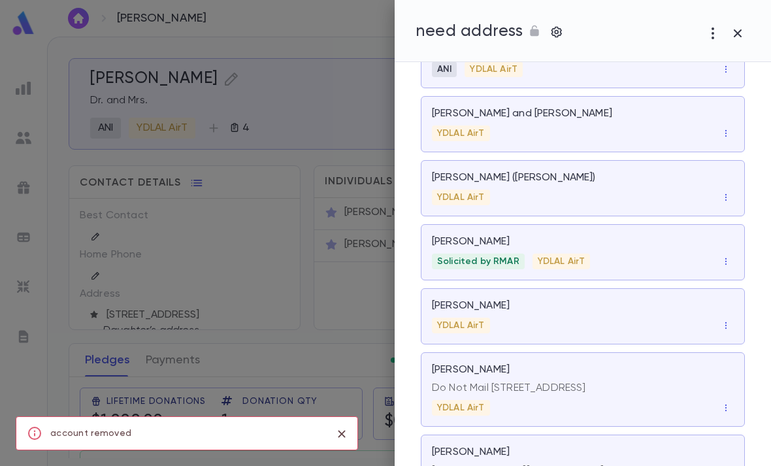
click at [729, 403] on icon "button" at bounding box center [726, 407] width 9 height 9
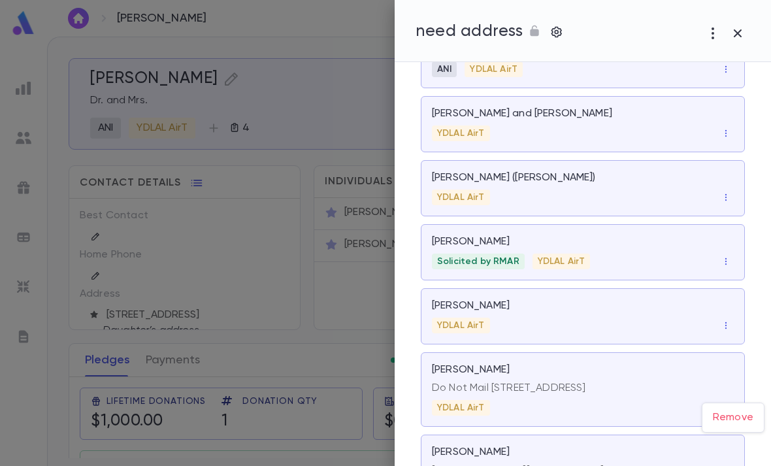
click at [636, 302] on div at bounding box center [385, 233] width 771 height 466
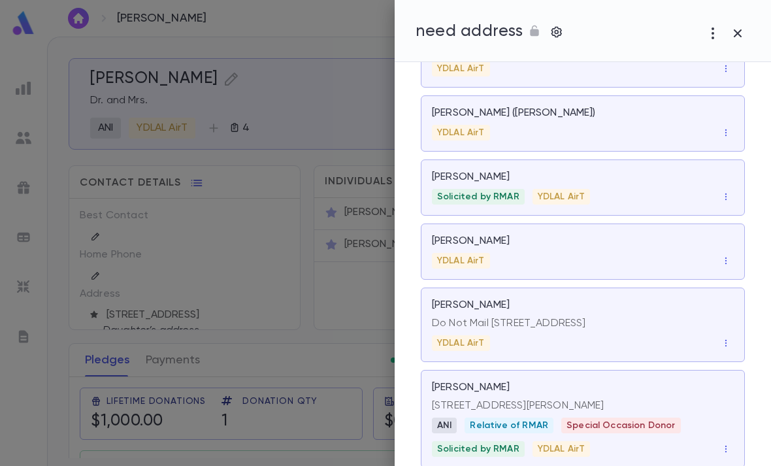
scroll to position [391, 0]
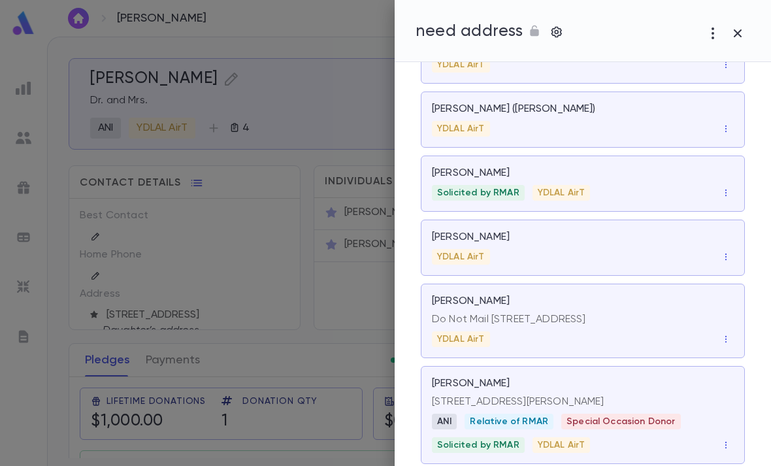
click at [721, 439] on button "button" at bounding box center [726, 445] width 16 height 16
click at [657, 375] on div at bounding box center [385, 233] width 771 height 466
click at [655, 377] on div "Schreier, Gila" at bounding box center [583, 383] width 302 height 13
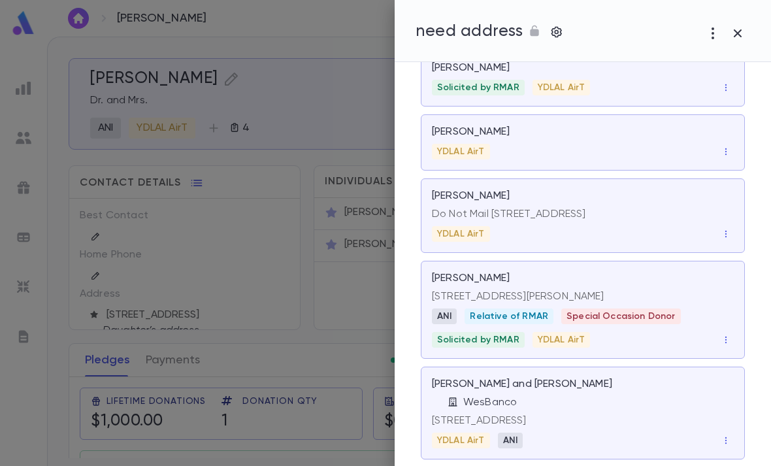
scroll to position [497, 0]
click at [731, 331] on button "button" at bounding box center [726, 339] width 16 height 16
click at [735, 348] on li "Remove" at bounding box center [733, 349] width 61 height 21
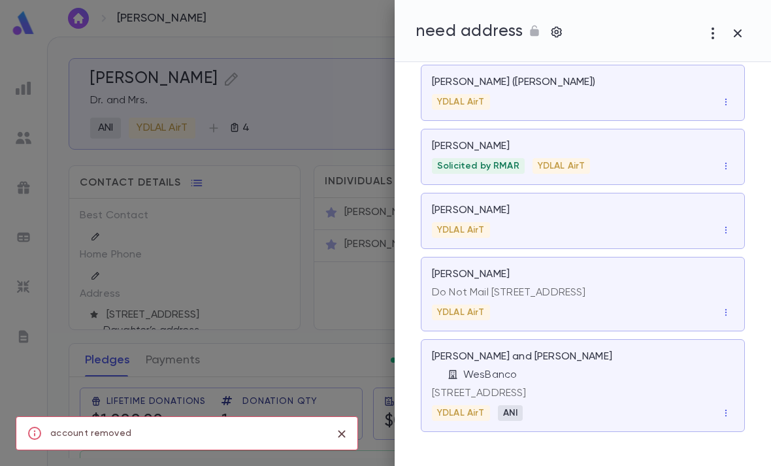
scroll to position [418, 0]
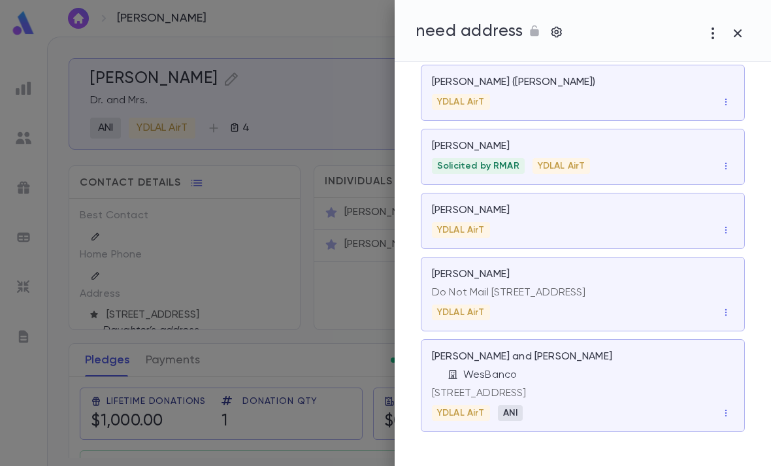
click at [719, 422] on div "Weil, Alexander and Blumi WesBanco 3202 West Strathmore Avenue, Baltimore MD 21…" at bounding box center [583, 385] width 324 height 93
click at [729, 418] on button "button" at bounding box center [726, 413] width 16 height 16
click at [727, 436] on li "Remove" at bounding box center [733, 435] width 61 height 21
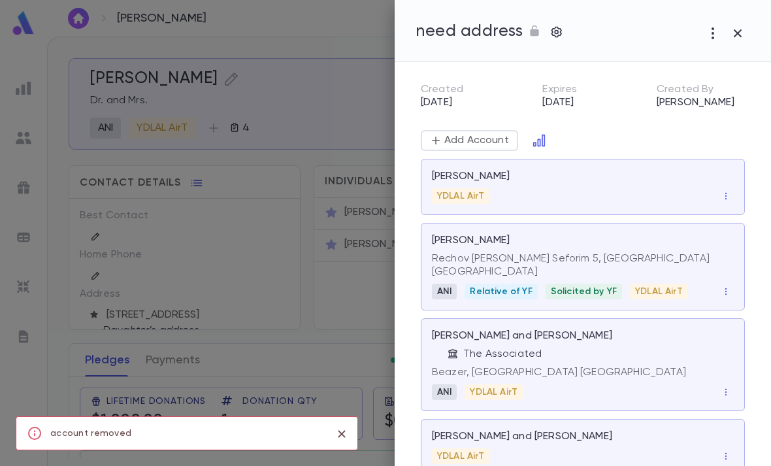
scroll to position [0, 0]
click at [267, 292] on div at bounding box center [385, 233] width 771 height 466
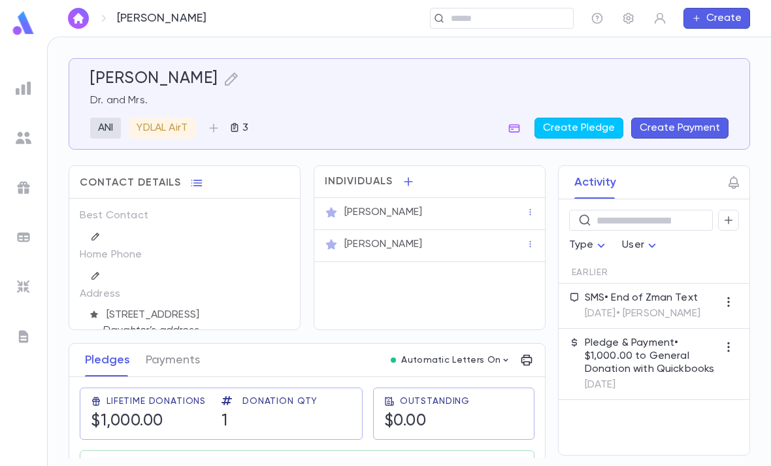
click at [25, 35] on img at bounding box center [23, 22] width 26 height 25
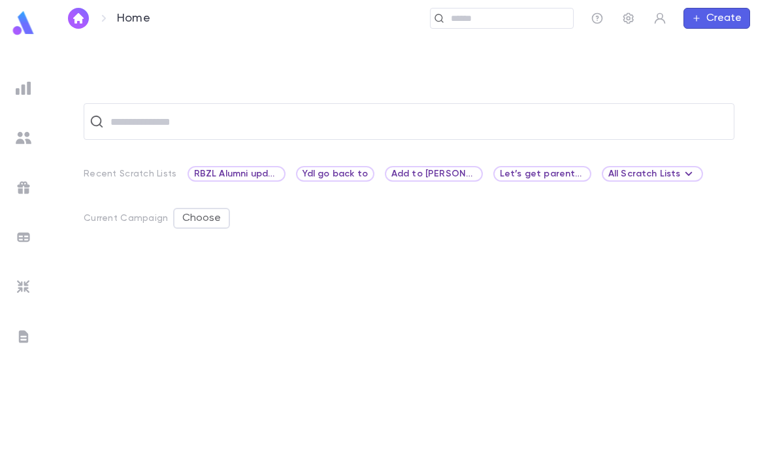
scroll to position [41, 0]
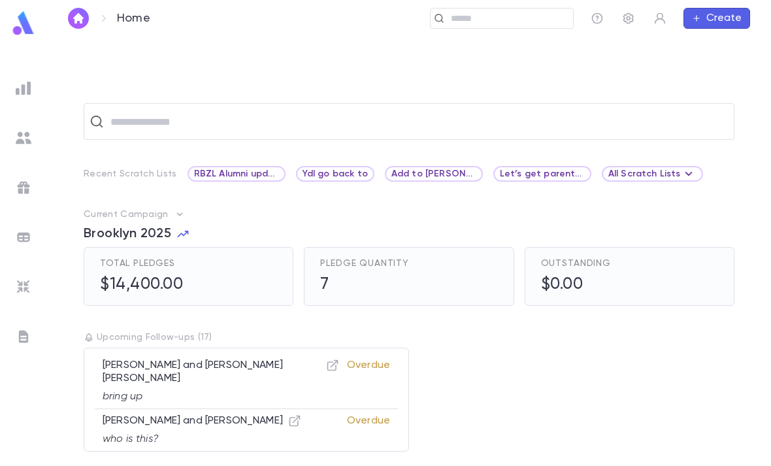
click at [234, 169] on span "RBZL Alumni update" at bounding box center [236, 174] width 95 height 10
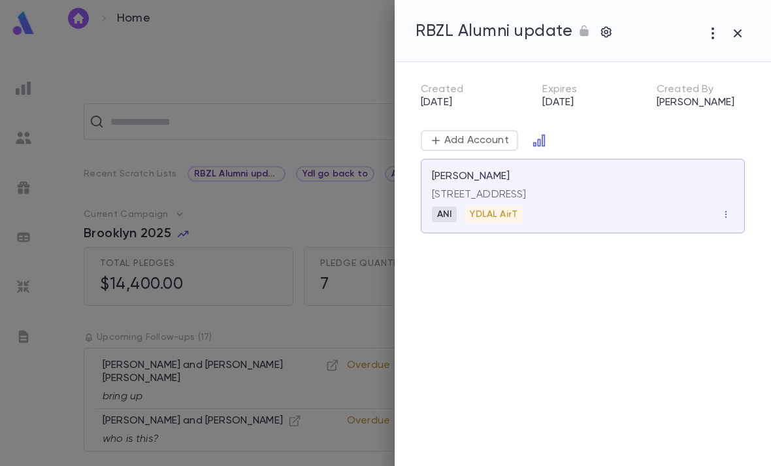
click at [308, 44] on div at bounding box center [385, 233] width 771 height 466
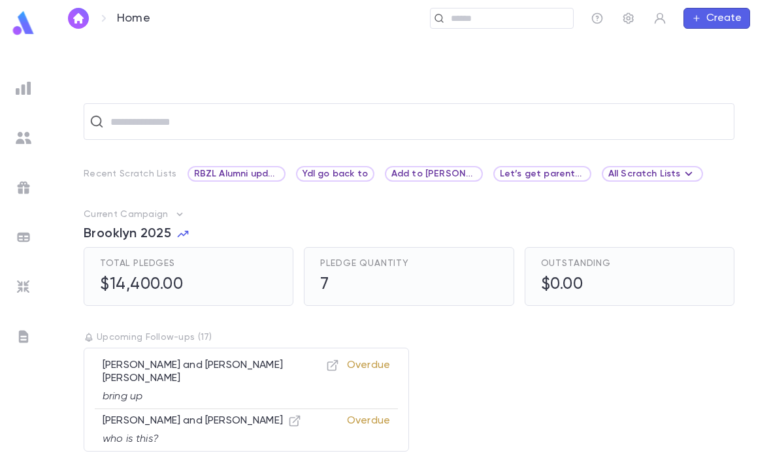
click at [23, 89] on img at bounding box center [24, 88] width 16 height 16
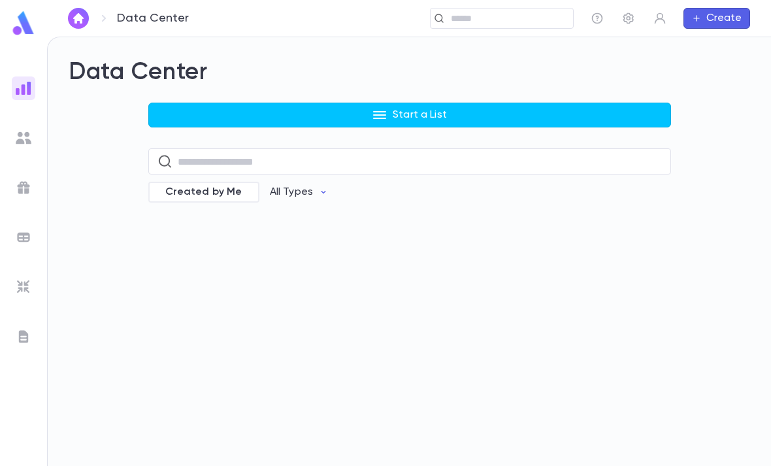
click at [448, 103] on button "Start a List" at bounding box center [409, 115] width 523 height 25
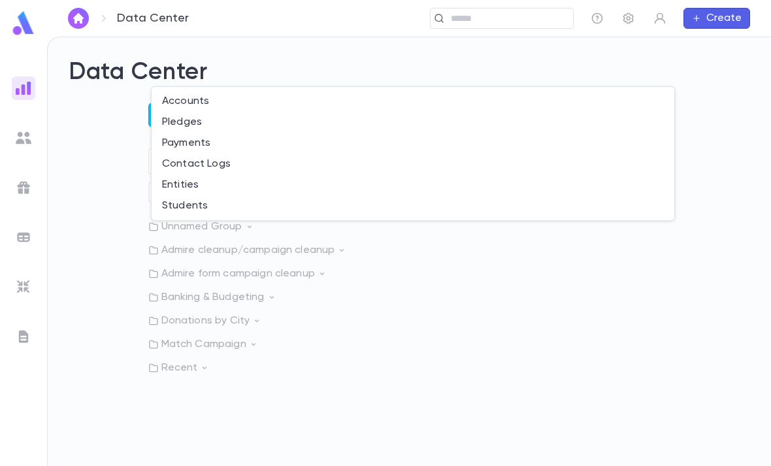
click at [195, 320] on div at bounding box center [385, 233] width 771 height 466
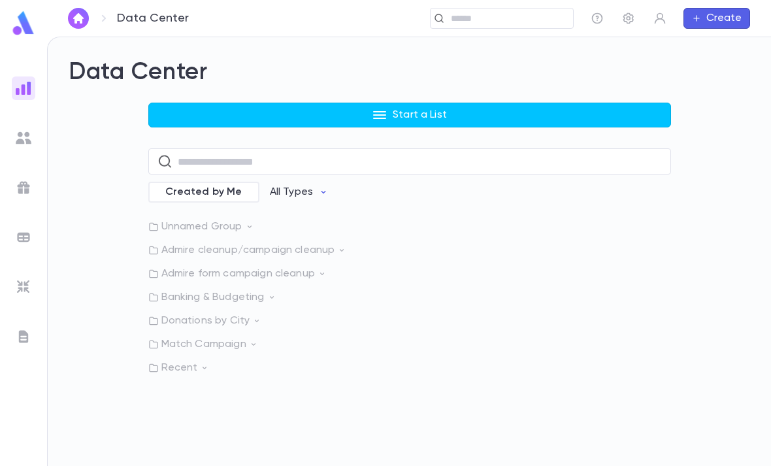
click at [193, 361] on p "Recent" at bounding box center [409, 367] width 523 height 13
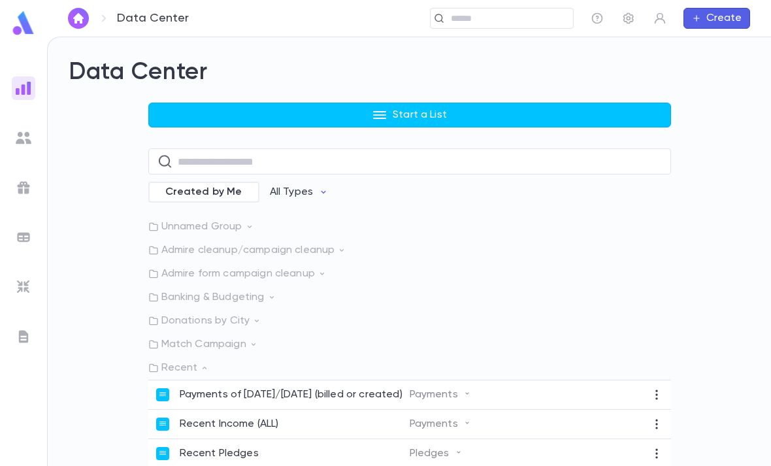
scroll to position [42, 0]
click at [324, 447] on div "Recent Pledges" at bounding box center [283, 453] width 254 height 13
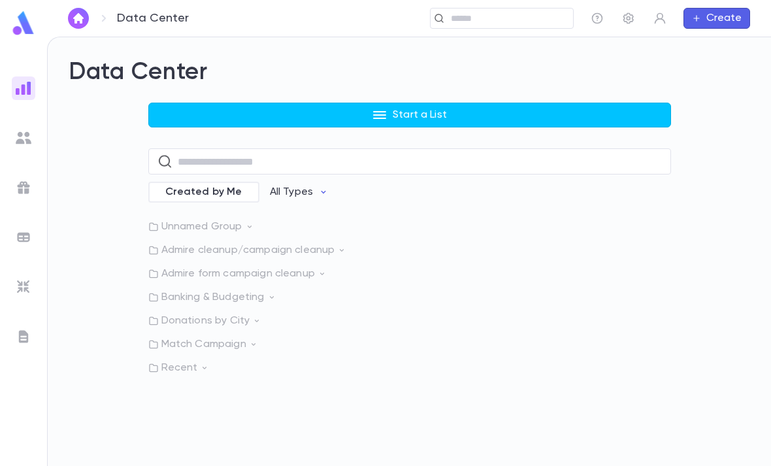
click at [314, 387] on div "Data Center Start a List ​ Created by Me All Types Unnamed Group Admire cleanup…" at bounding box center [410, 251] width 724 height 429
click at [382, 393] on div "Data Center Start a List ​ Created by Me All Types Unnamed Group Admire cleanup…" at bounding box center [410, 251] width 724 height 429
click at [189, 361] on p "Recent" at bounding box center [409, 367] width 523 height 13
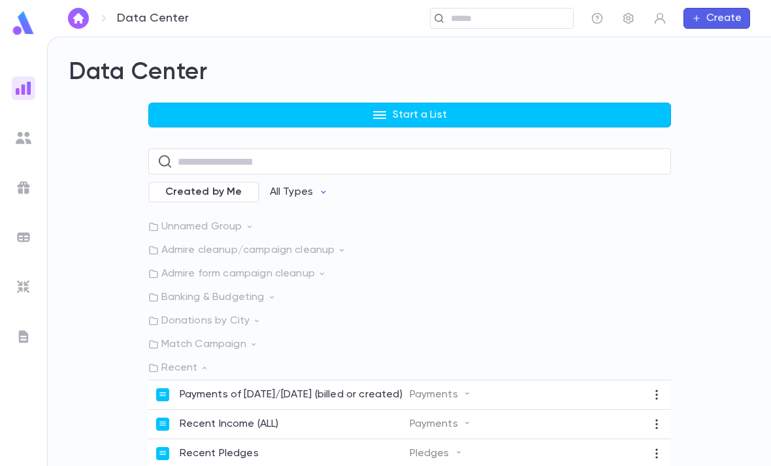
click at [197, 361] on p "Recent" at bounding box center [409, 367] width 523 height 13
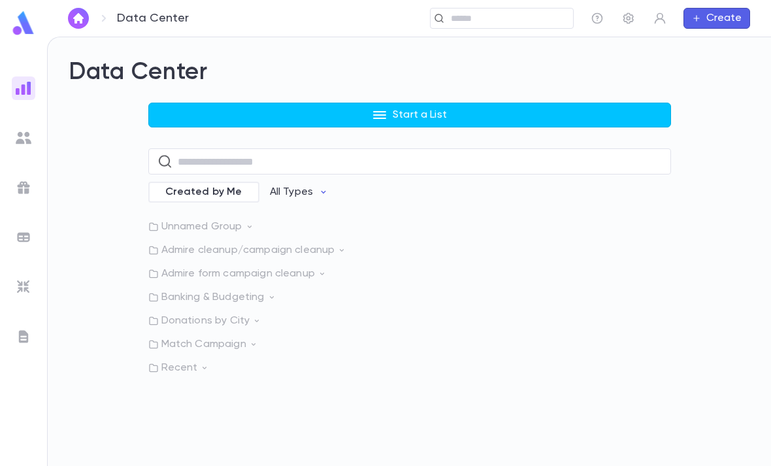
click at [195, 361] on p "Recent" at bounding box center [409, 367] width 523 height 13
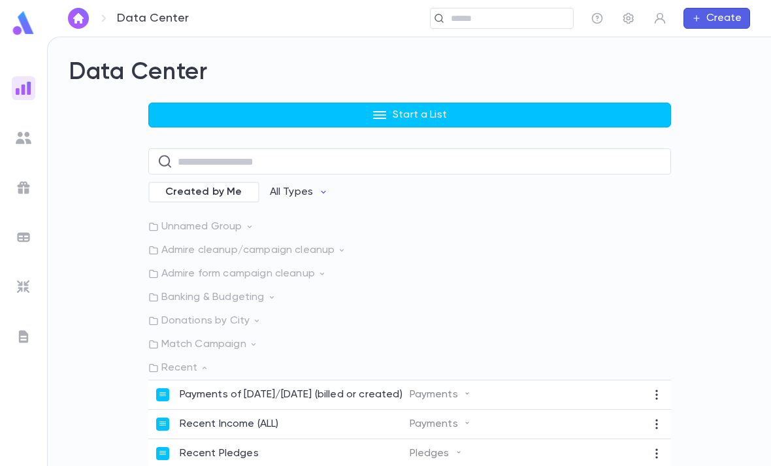
click at [282, 410] on div "Recent Income (ALL) Payments" at bounding box center [409, 424] width 523 height 29
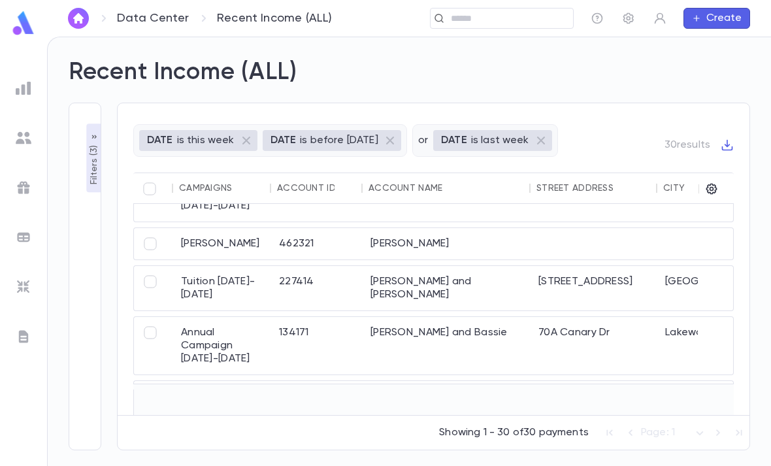
scroll to position [158, 288]
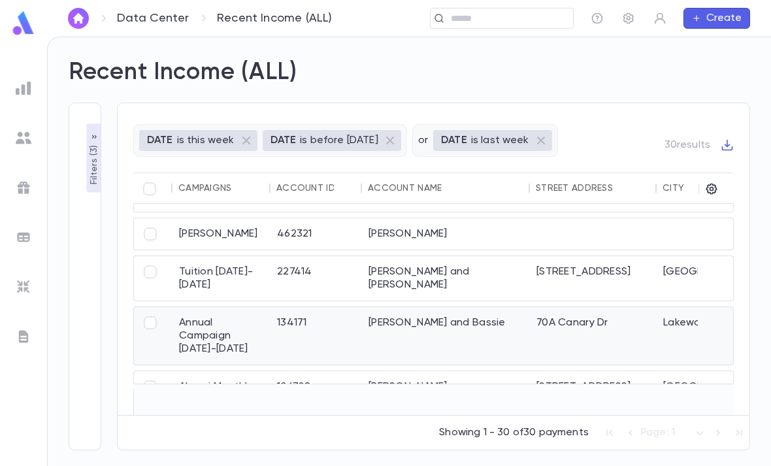
click at [549, 307] on div "70A Canary Dr" at bounding box center [593, 336] width 127 height 58
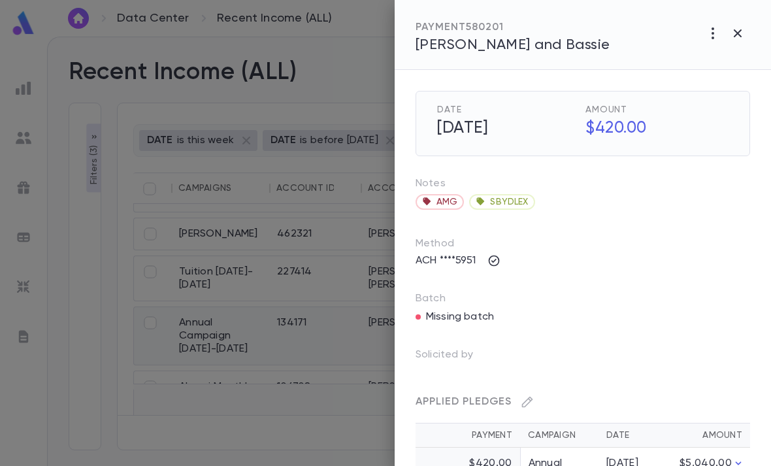
click at [742, 36] on icon "button" at bounding box center [738, 33] width 16 height 16
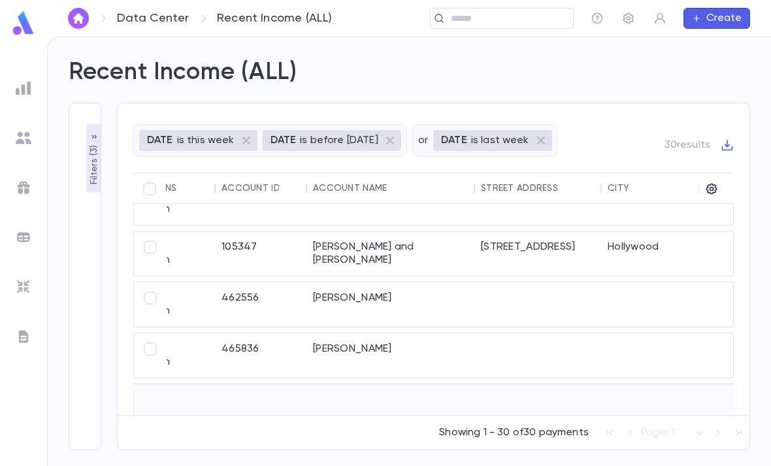
scroll to position [656, 344]
click at [475, 281] on div at bounding box center [537, 303] width 127 height 44
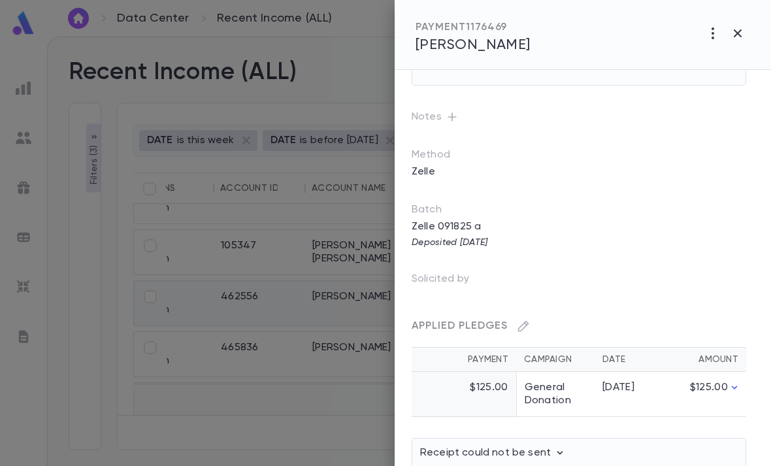
scroll to position [93, 4]
click at [447, 116] on icon "button" at bounding box center [452, 116] width 13 height 13
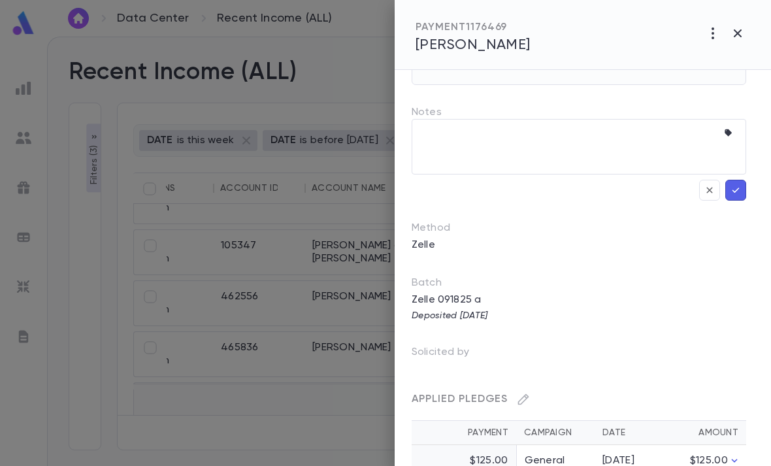
click at [733, 128] on icon "button" at bounding box center [730, 133] width 13 height 13
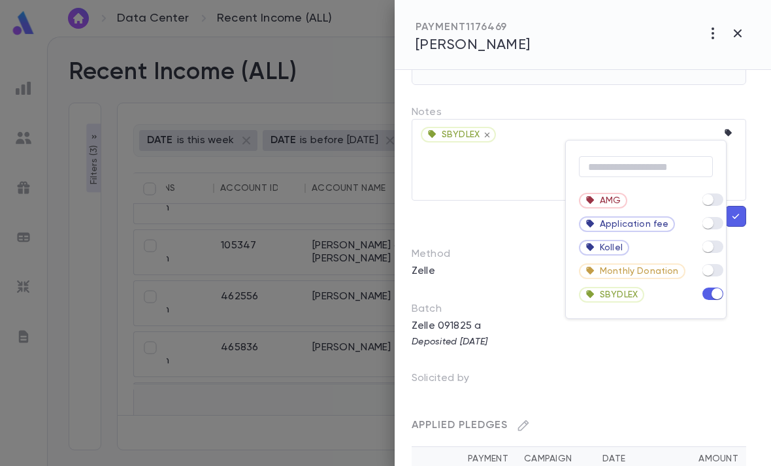
click at [494, 179] on div at bounding box center [385, 233] width 771 height 466
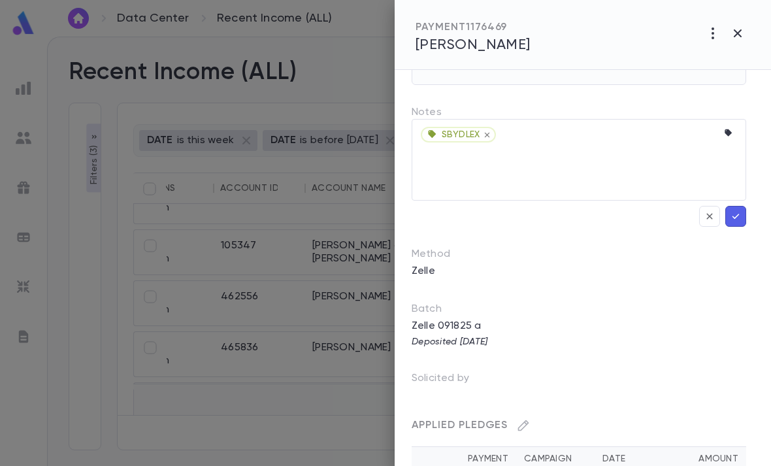
click at [736, 224] on button "button" at bounding box center [735, 216] width 21 height 21
click at [732, 212] on icon "button" at bounding box center [736, 216] width 12 height 13
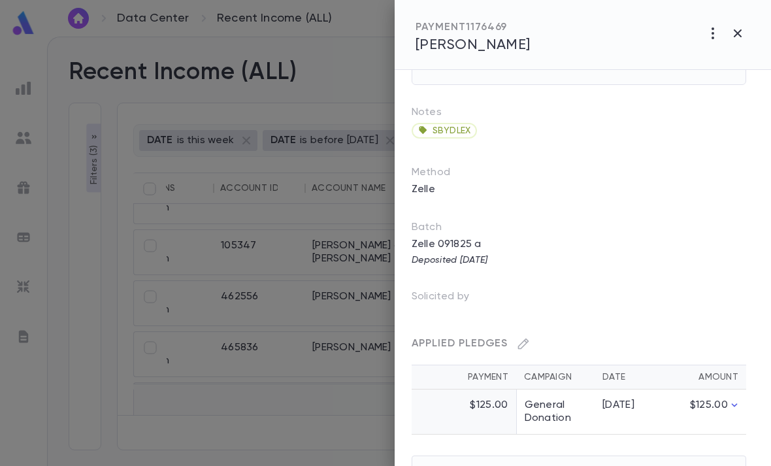
click at [559, 424] on td "General Donation" at bounding box center [555, 412] width 78 height 45
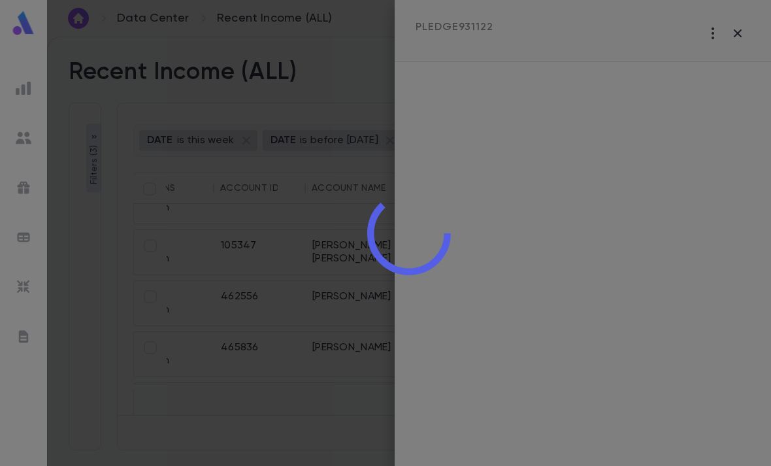
scroll to position [0, 0]
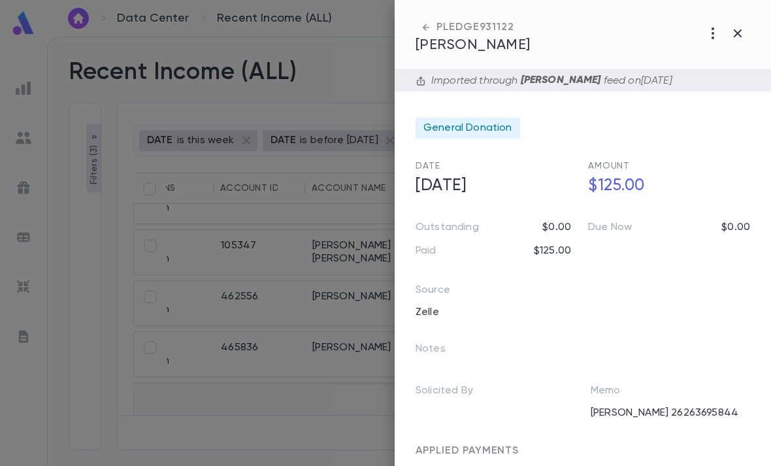
click at [476, 348] on div "Notes" at bounding box center [575, 344] width 350 height 42
click at [0, 0] on icon "button" at bounding box center [0, 0] width 0 height 0
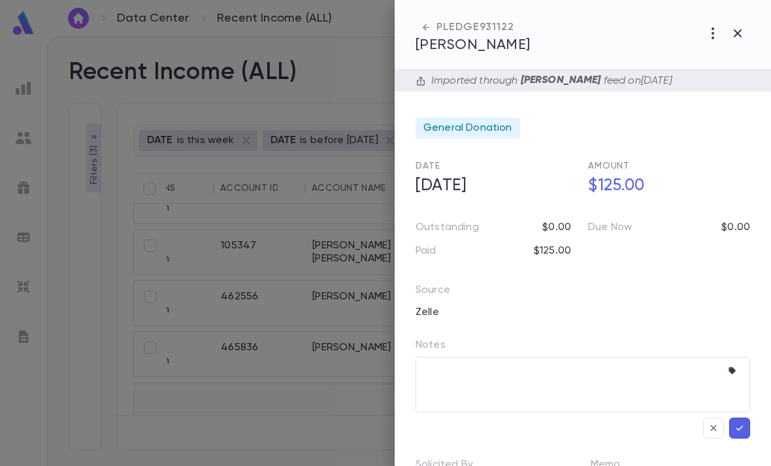
click at [729, 372] on icon "button" at bounding box center [734, 371] width 13 height 13
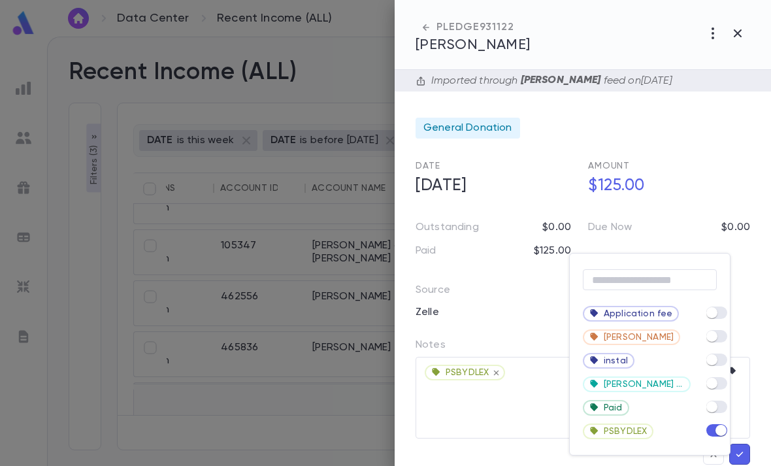
click at [748, 407] on div at bounding box center [385, 233] width 771 height 466
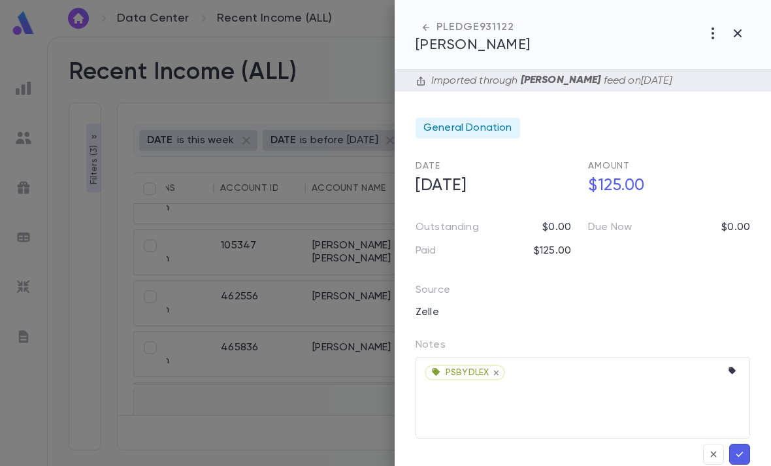
click at [739, 462] on button "button" at bounding box center [739, 454] width 21 height 21
click at [737, 30] on icon "button" at bounding box center [738, 33] width 16 height 16
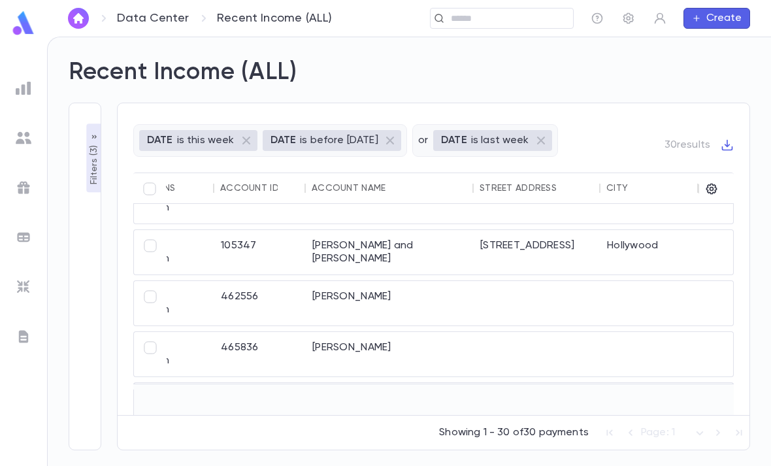
click at [533, 281] on div at bounding box center [537, 303] width 127 height 44
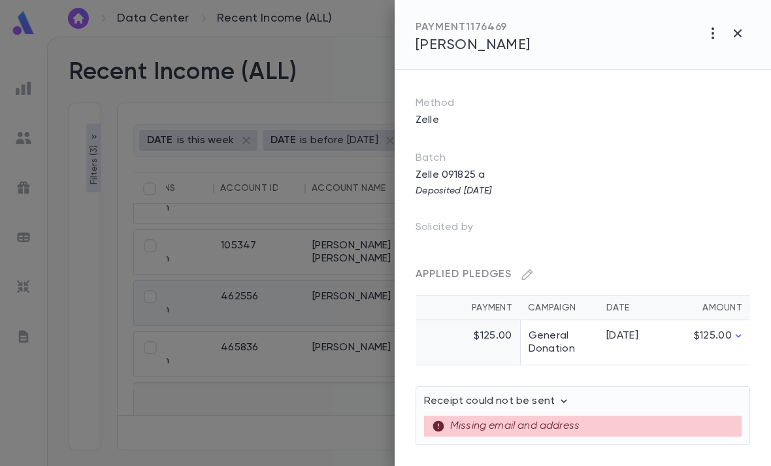
scroll to position [162, 0]
click at [636, 339] on div "9/18/25" at bounding box center [632, 335] width 50 height 13
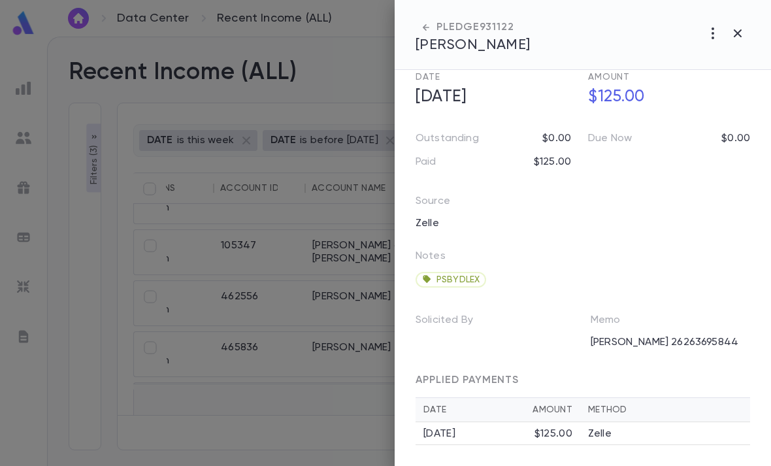
scroll to position [89, 0]
click at [744, 37] on icon "button" at bounding box center [738, 33] width 16 height 16
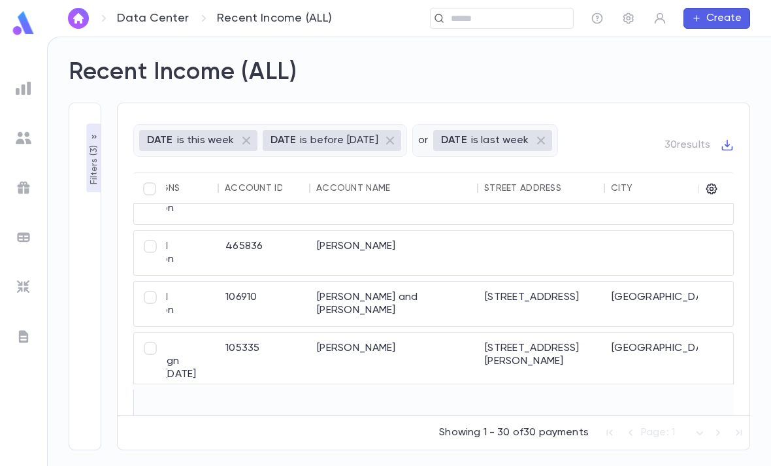
scroll to position [759, 341]
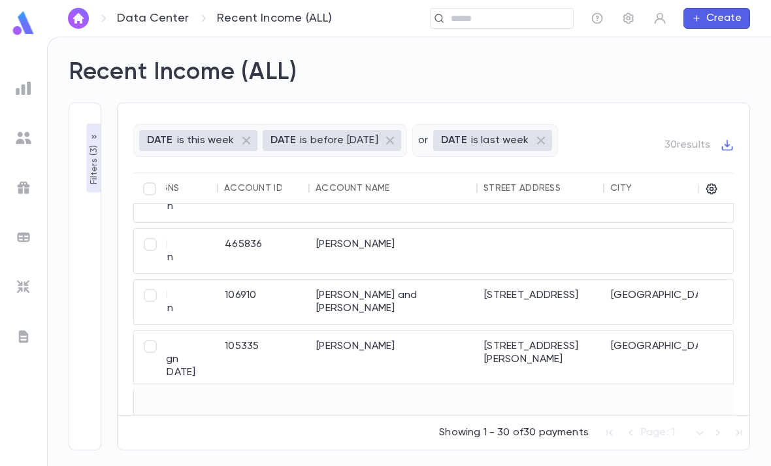
click at [591, 331] on div "6601 Troy Court" at bounding box center [541, 360] width 127 height 58
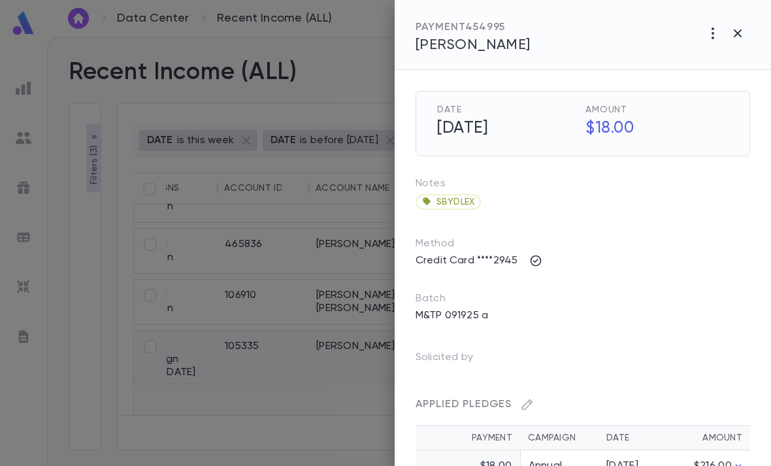
click at [748, 32] on button "button" at bounding box center [737, 33] width 25 height 25
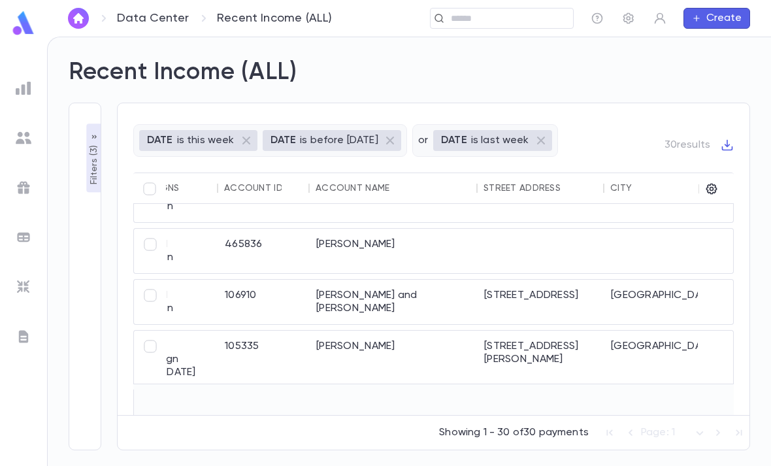
click at [571, 331] on div "6601 Troy Court" at bounding box center [541, 360] width 127 height 58
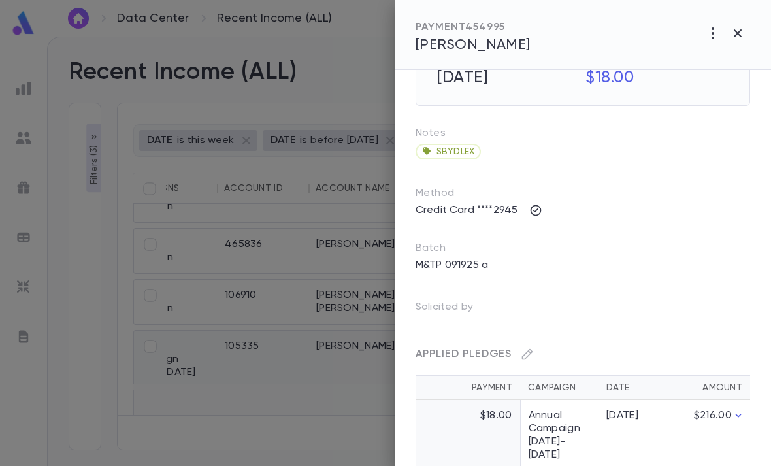
scroll to position [59, 0]
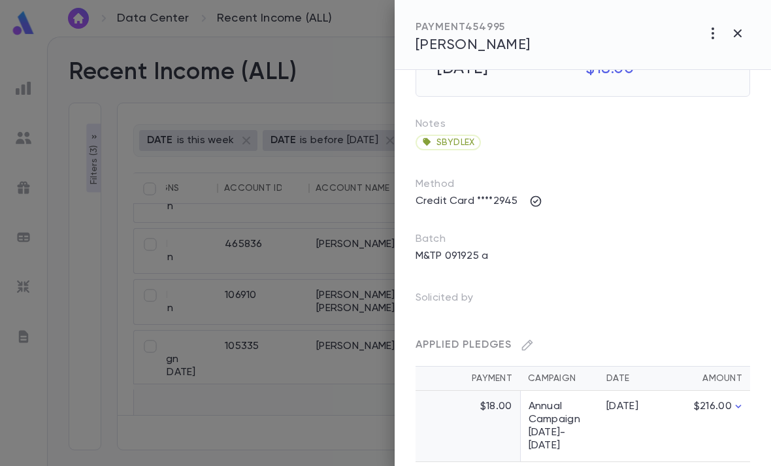
click at [331, 403] on div at bounding box center [385, 233] width 771 height 466
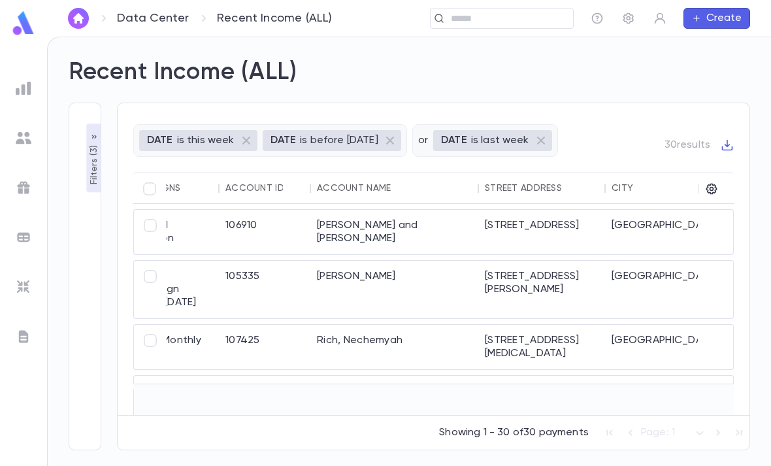
scroll to position [829, 339]
click at [508, 324] on div "6413 Doral Drive, APT C" at bounding box center [542, 346] width 127 height 44
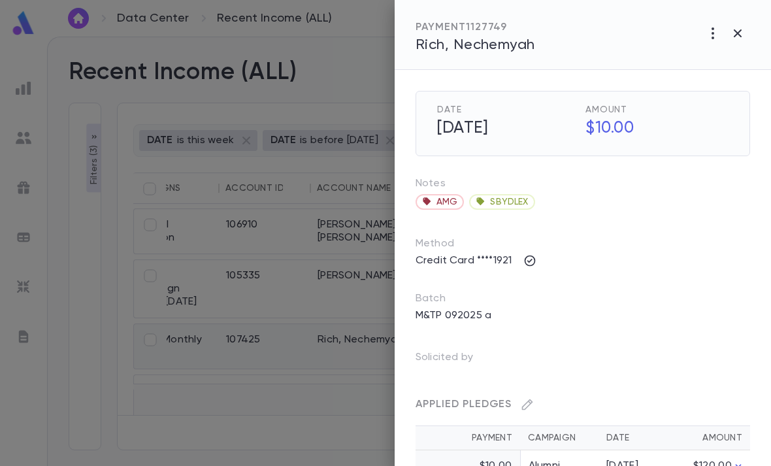
click at [344, 389] on div at bounding box center [385, 233] width 771 height 466
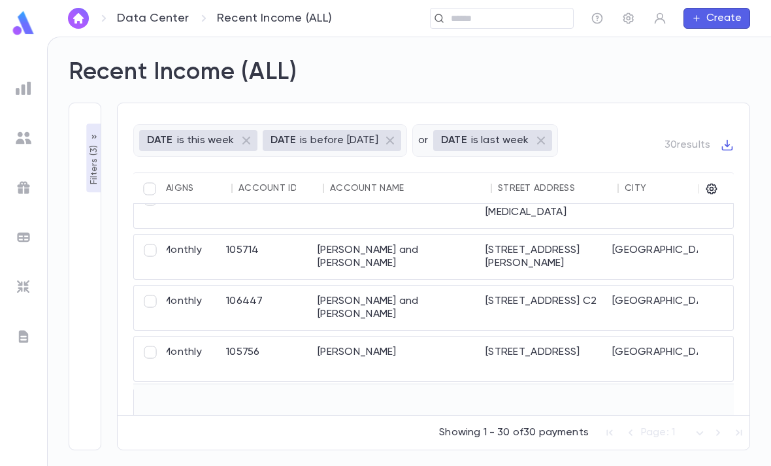
scroll to position [992, 348]
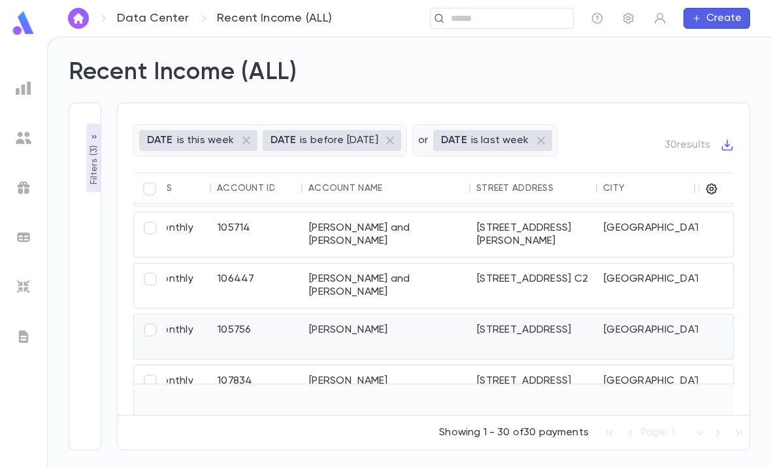
click at [498, 314] on div "26190 raine st" at bounding box center [534, 336] width 127 height 44
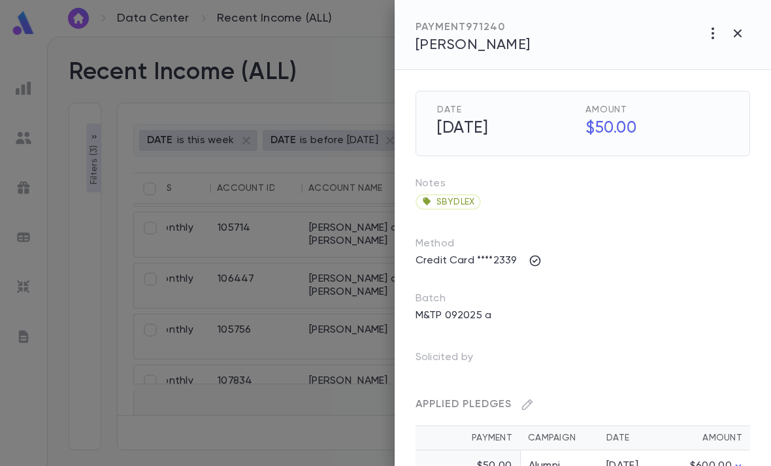
click at [295, 383] on div at bounding box center [385, 233] width 771 height 466
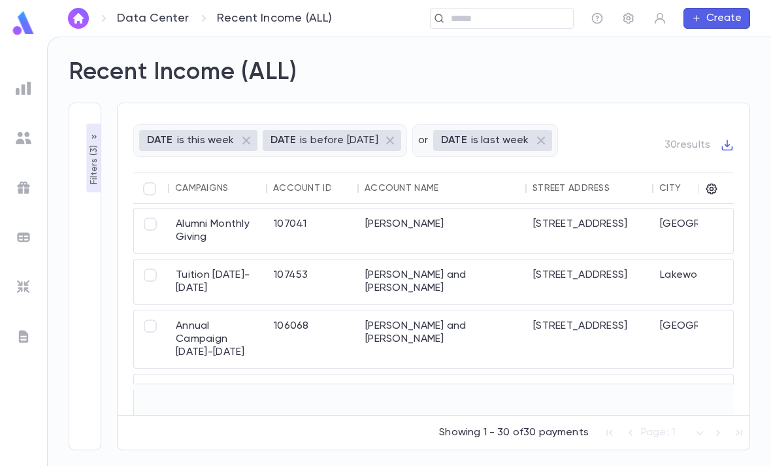
scroll to position [1366, 291]
click at [457, 374] on div "Cohen, Beryl and Deborah" at bounding box center [443, 396] width 168 height 44
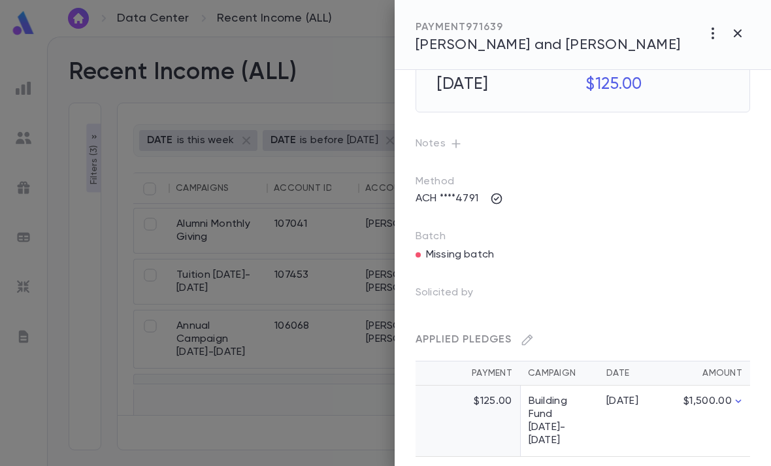
scroll to position [42, 0]
click at [341, 393] on div at bounding box center [385, 233] width 771 height 466
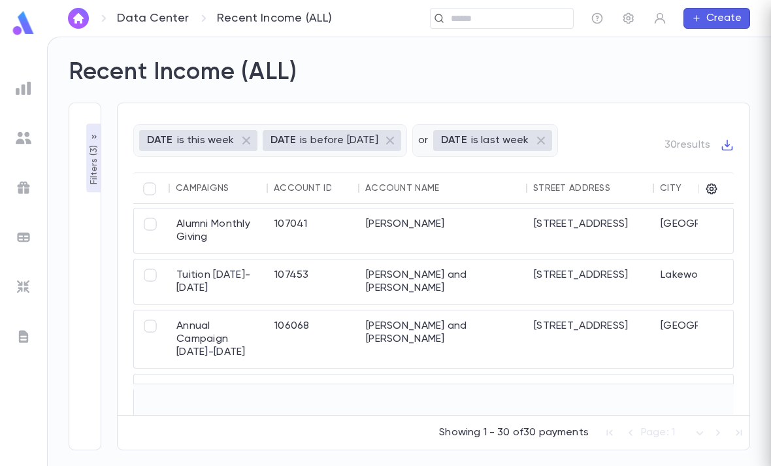
scroll to position [0, 0]
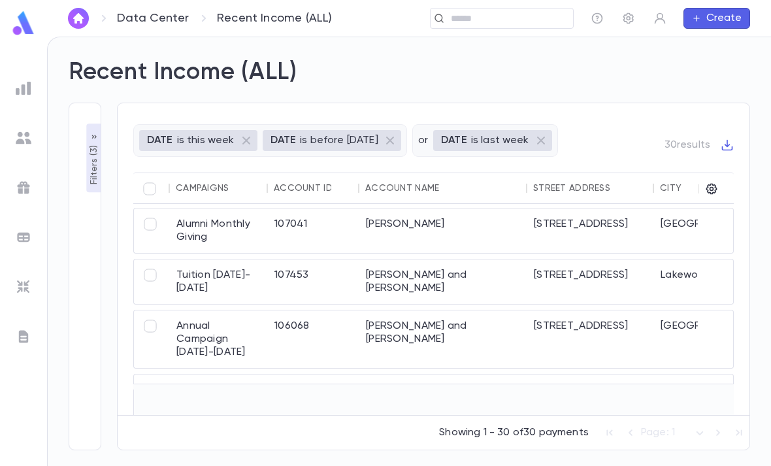
click at [21, 25] on img at bounding box center [23, 22] width 26 height 25
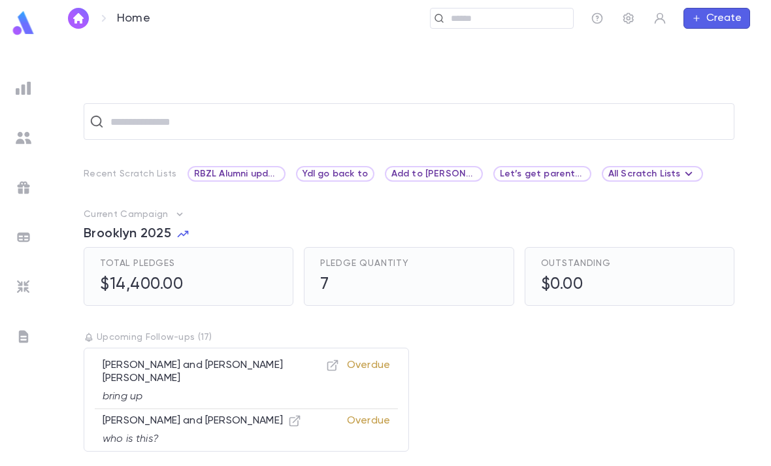
click at [25, 22] on img at bounding box center [23, 22] width 26 height 25
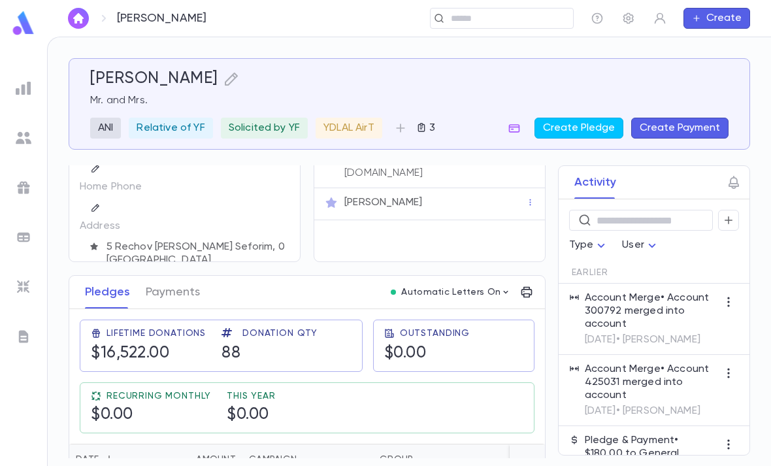
scroll to position [64, 0]
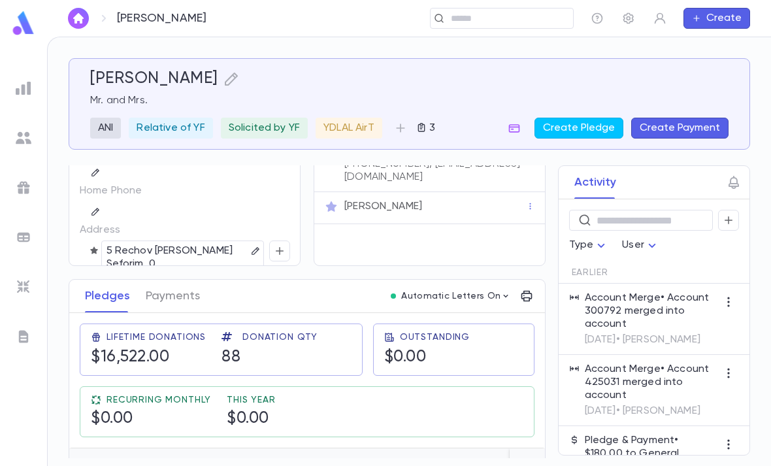
click at [252, 248] on icon "button" at bounding box center [255, 250] width 9 height 9
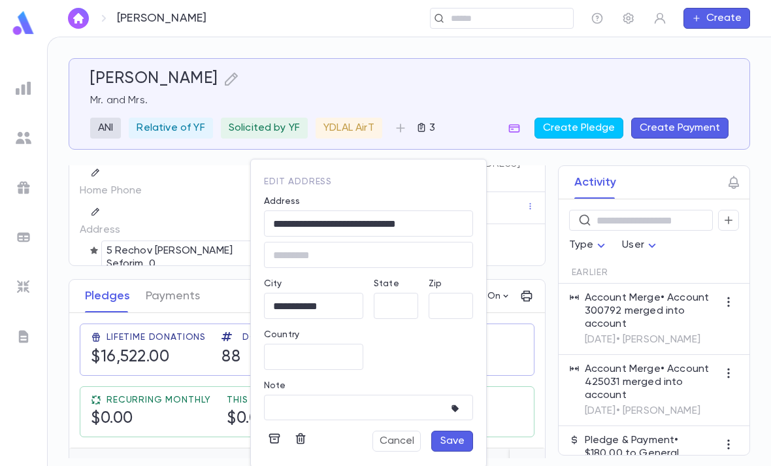
click at [331, 308] on input "**********" at bounding box center [313, 306] width 99 height 15
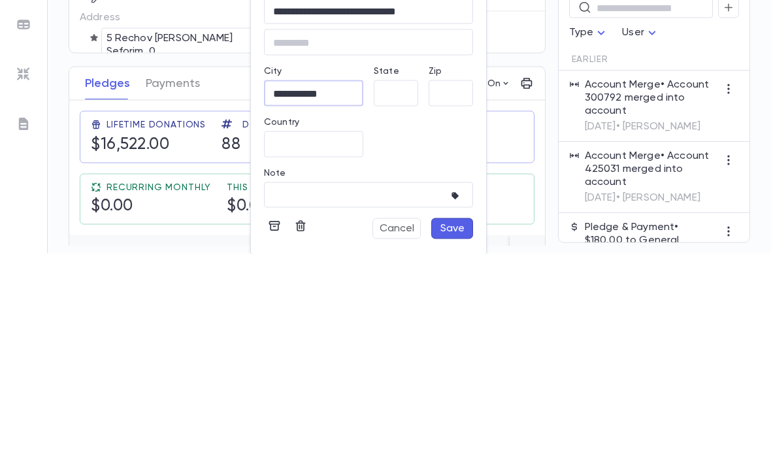
click at [438, 216] on input "**********" at bounding box center [368, 223] width 209 height 15
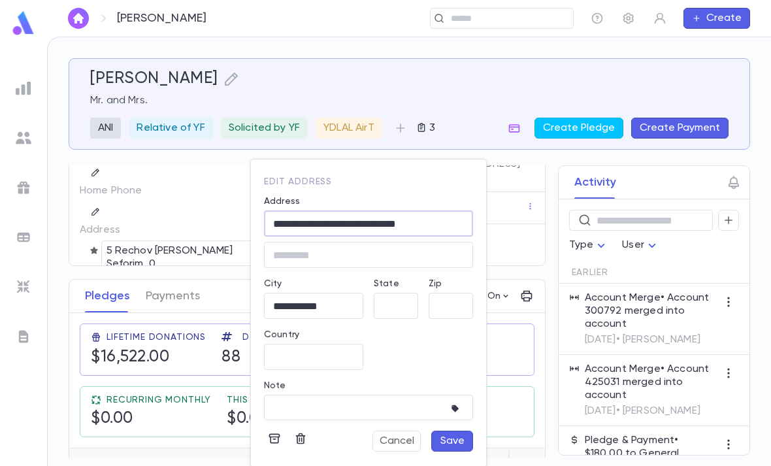
click at [391, 218] on input "**********" at bounding box center [368, 223] width 209 height 15
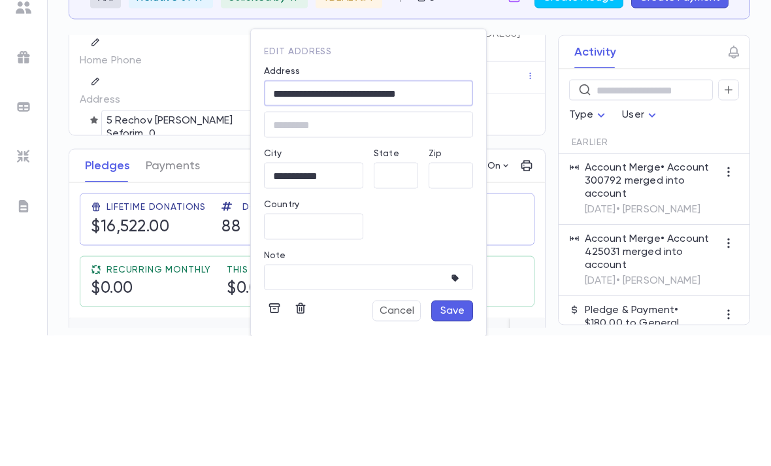
click at [435, 210] on div "**********" at bounding box center [368, 223] width 209 height 26
click at [446, 216] on input "**********" at bounding box center [368, 223] width 209 height 15
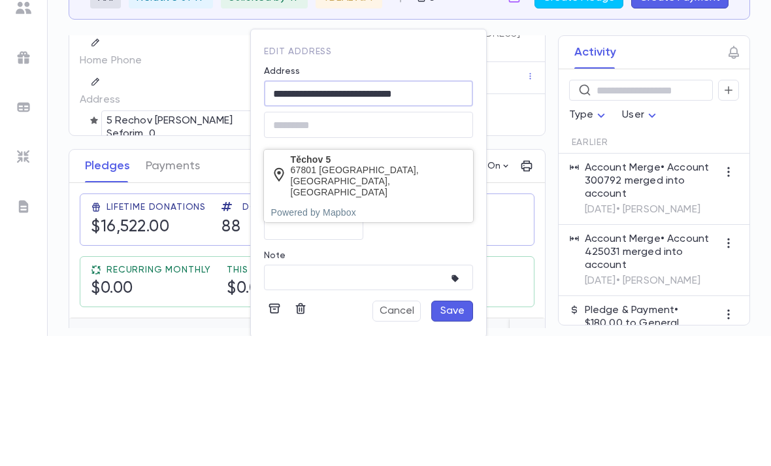
type input "**********"
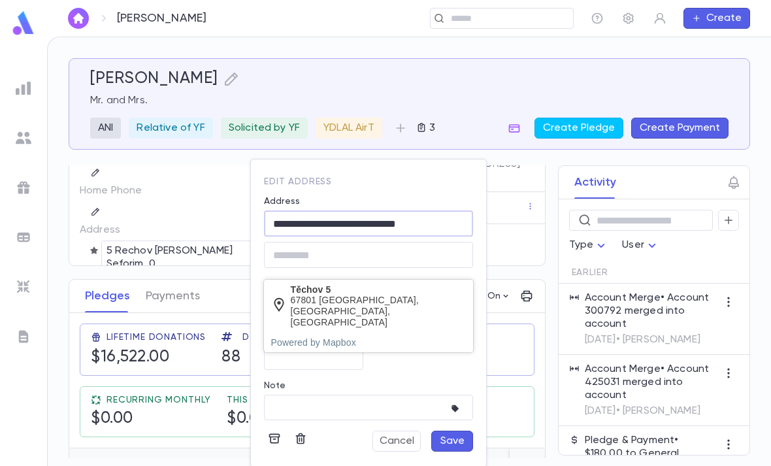
click at [337, 313] on input "**********" at bounding box center [313, 306] width 99 height 15
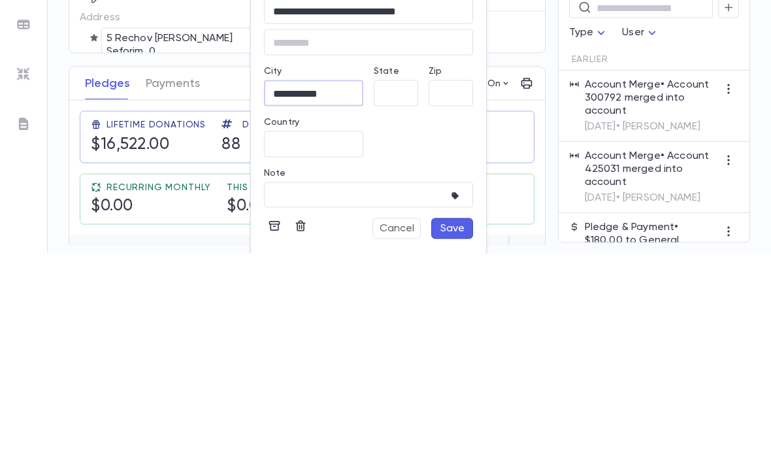
click at [323, 350] on input "Country" at bounding box center [313, 357] width 99 height 15
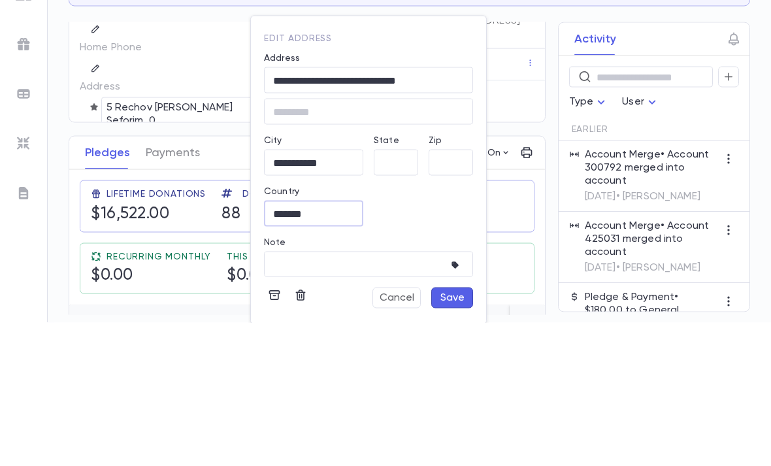
type input "******"
click at [450, 216] on input "**********" at bounding box center [368, 223] width 209 height 15
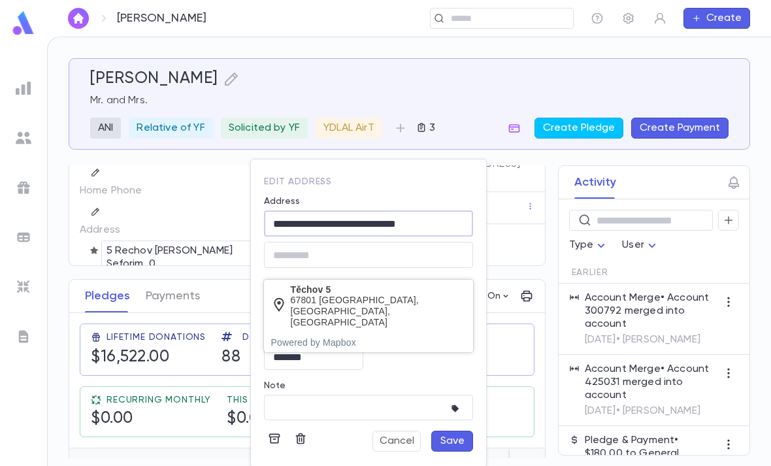
click at [283, 224] on input "**********" at bounding box center [368, 223] width 209 height 15
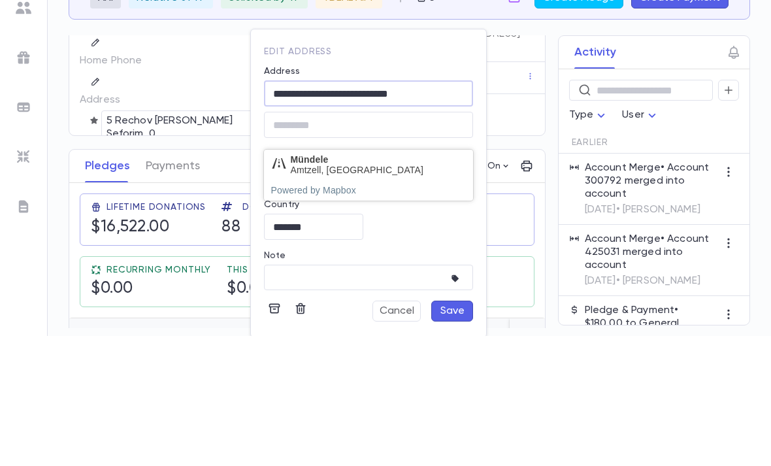
click at [444, 216] on input "**********" at bounding box center [368, 223] width 209 height 15
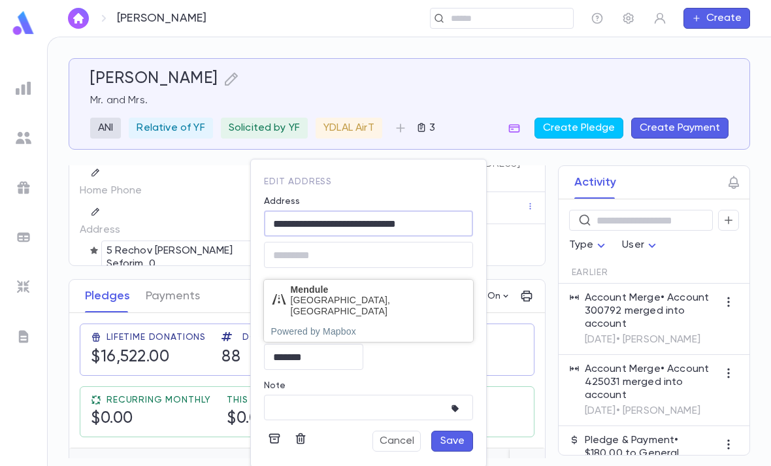
type input "**********"
click at [414, 193] on div "**********" at bounding box center [364, 227] width 220 height 82
click at [280, 310] on input "**********" at bounding box center [313, 306] width 99 height 15
type input "*********"
click at [454, 440] on button "Save" at bounding box center [452, 441] width 42 height 21
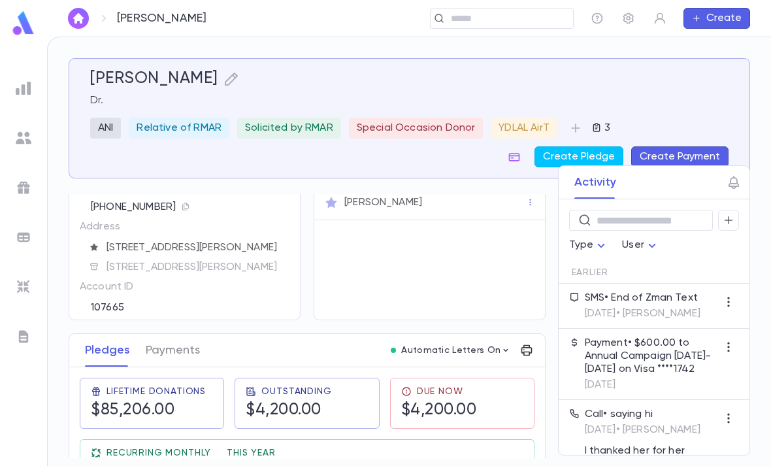
scroll to position [61, 0]
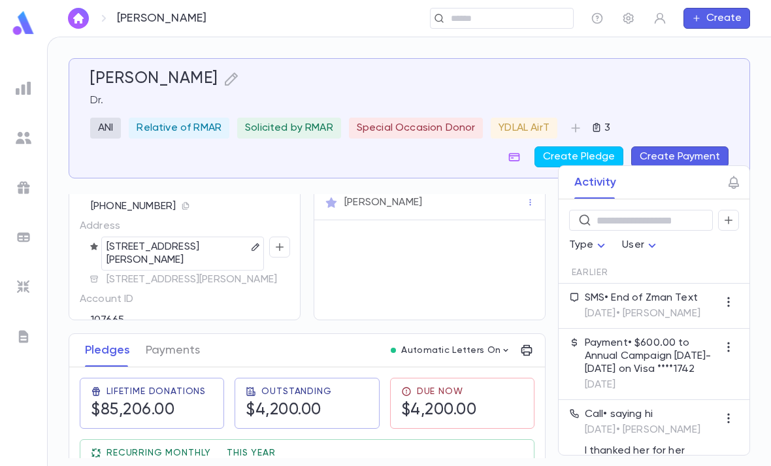
click at [250, 248] on button "button" at bounding box center [256, 247] width 16 height 16
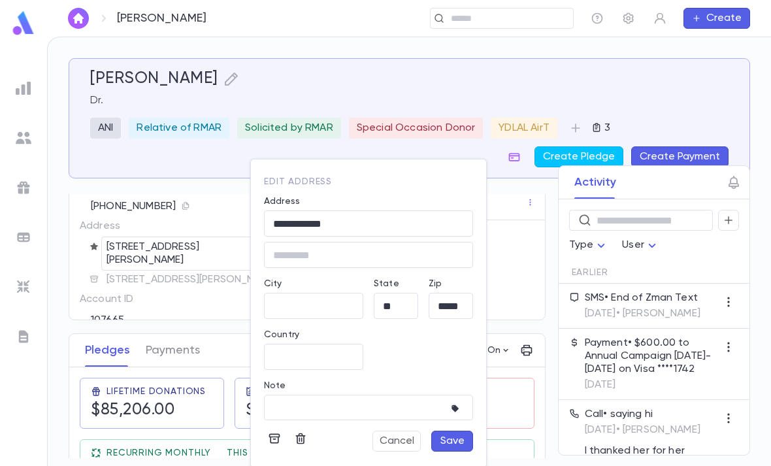
click at [376, 220] on input "**********" at bounding box center [368, 223] width 209 height 15
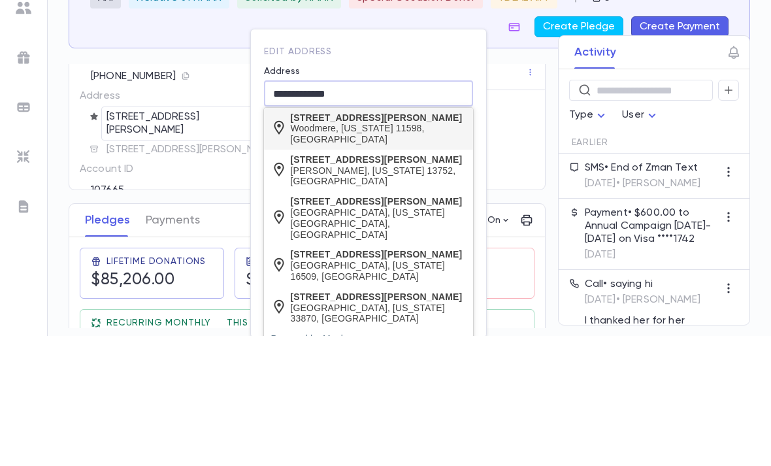
click at [391, 242] on div "406 Arbuckle Avenue" at bounding box center [379, 247] width 176 height 11
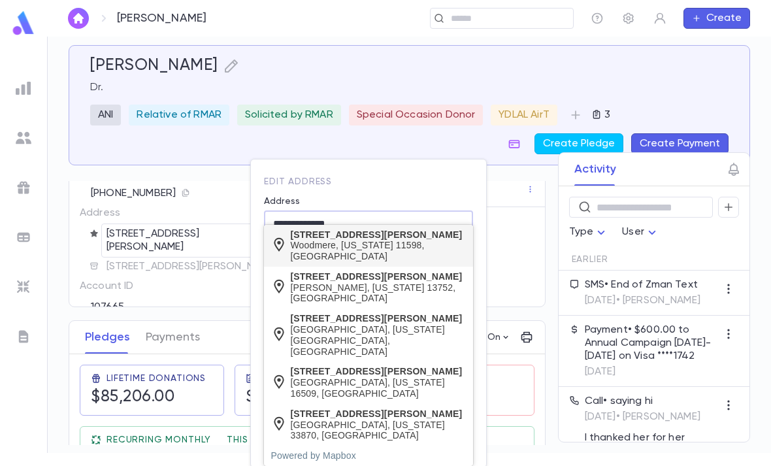
type input "**********"
type input "********"
type input "**********"
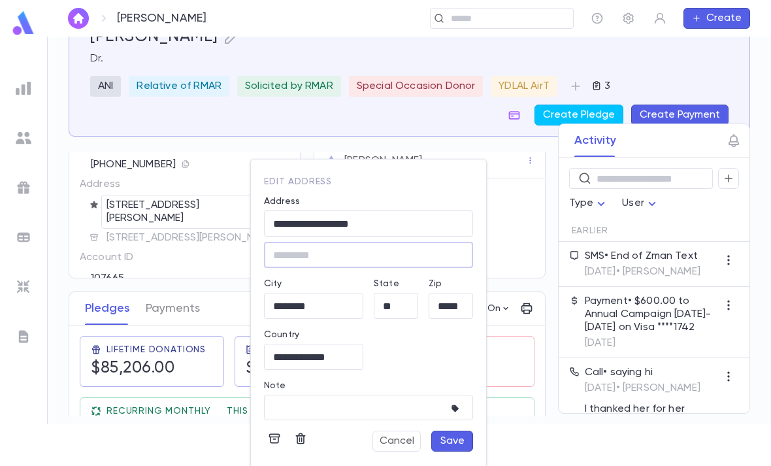
click at [415, 216] on input "**********" at bounding box center [368, 223] width 209 height 15
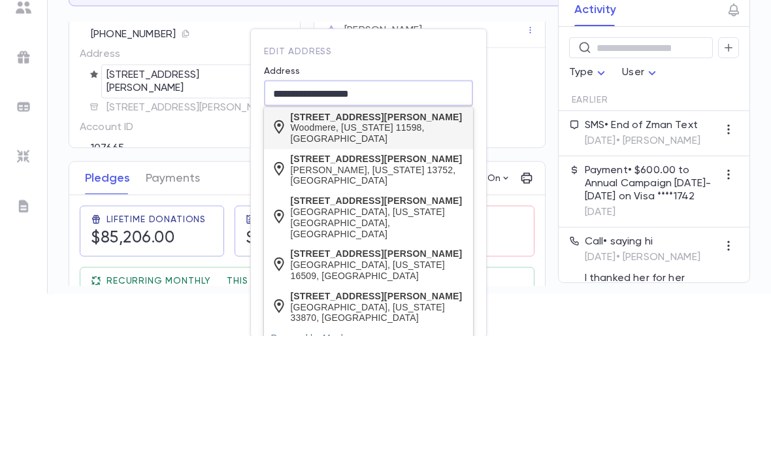
click at [397, 242] on div "406 Arbuckle Avenue" at bounding box center [379, 247] width 176 height 11
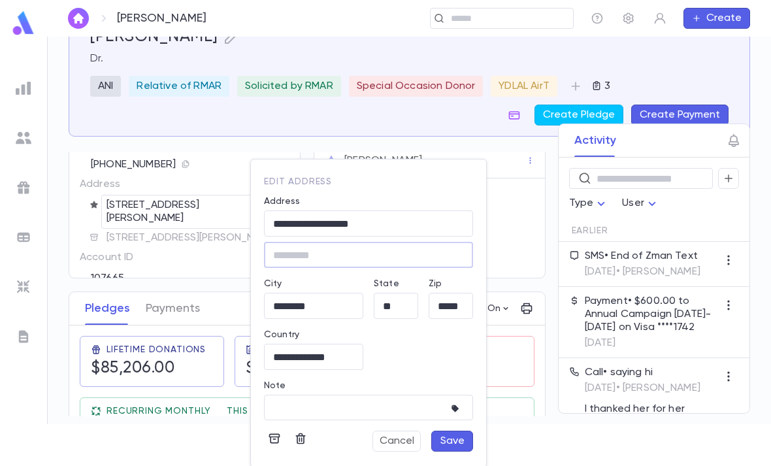
click at [449, 441] on button "Save" at bounding box center [452, 441] width 42 height 21
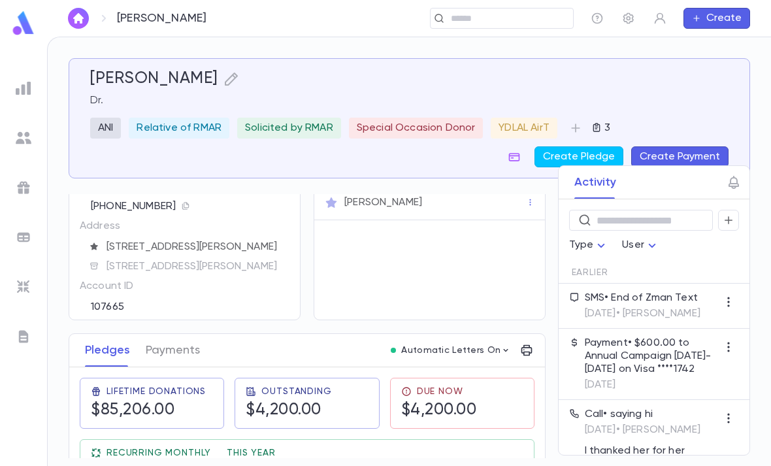
scroll to position [0, 0]
click at [603, 124] on p "3" at bounding box center [606, 128] width 8 height 13
